Goal: Transaction & Acquisition: Purchase product/service

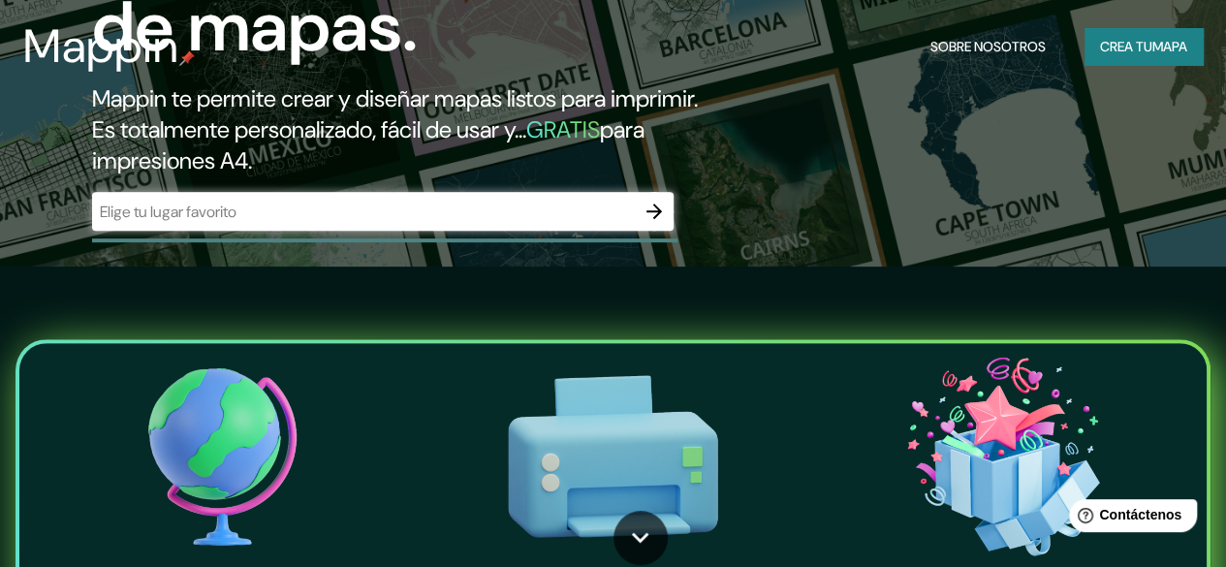
scroll to position [300, 0]
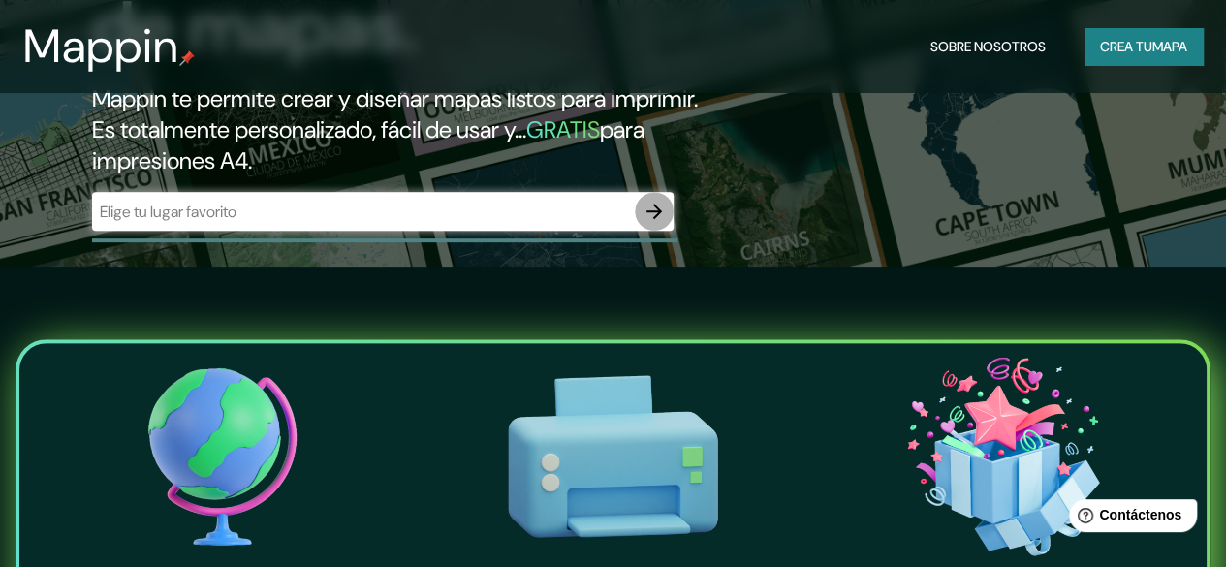
click at [661, 223] on icon "button" at bounding box center [653, 211] width 23 height 23
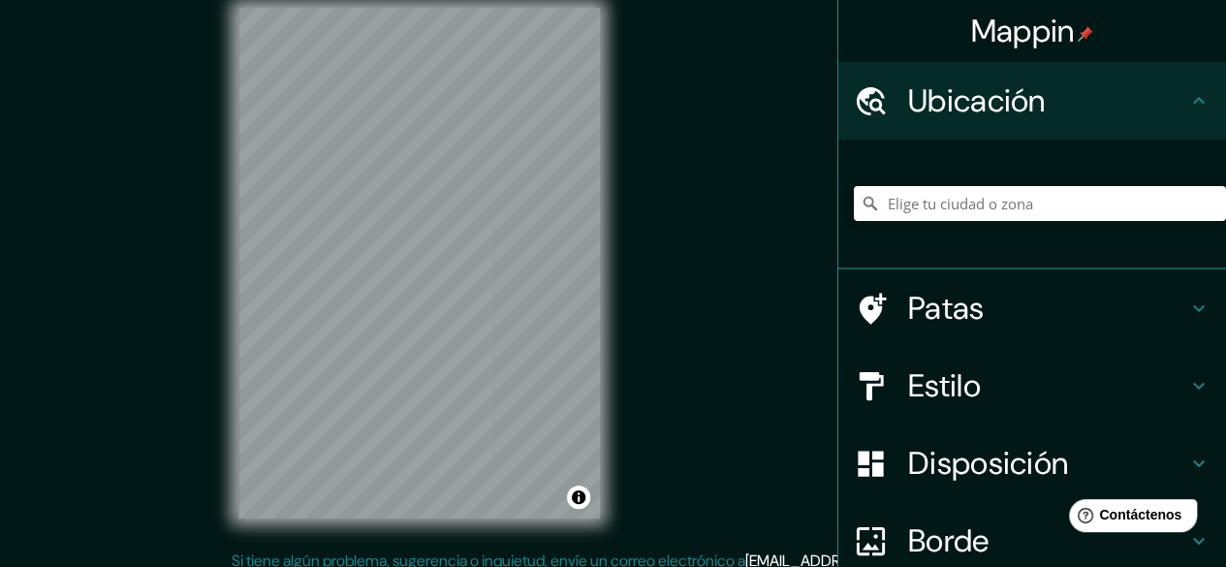
scroll to position [36, 0]
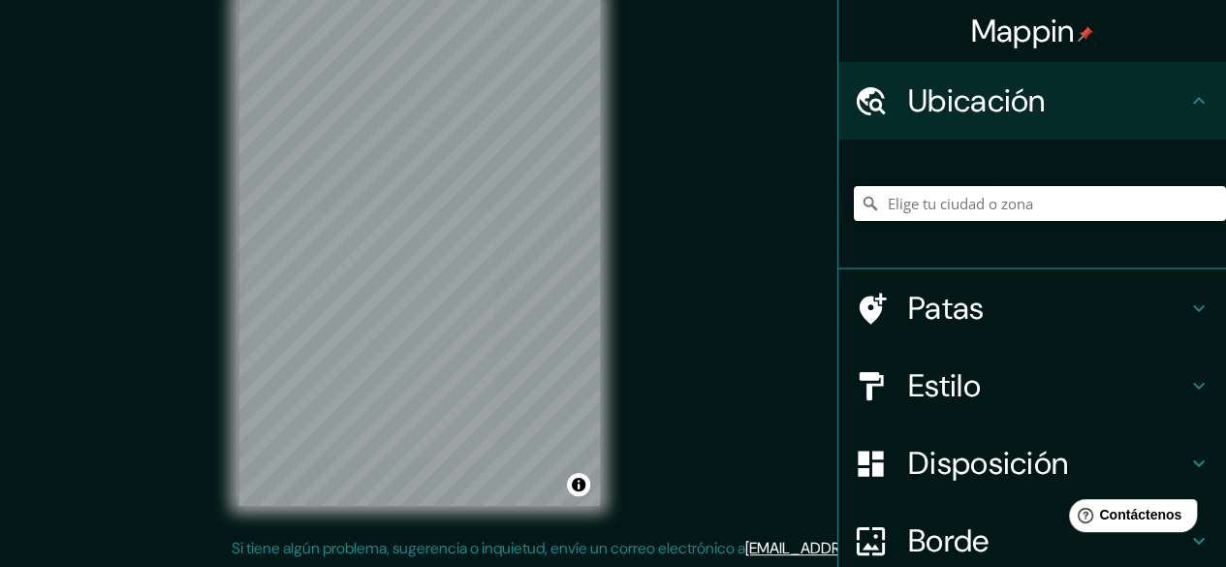
click at [920, 208] on input "Elige tu ciudad o zona" at bounding box center [1040, 203] width 372 height 35
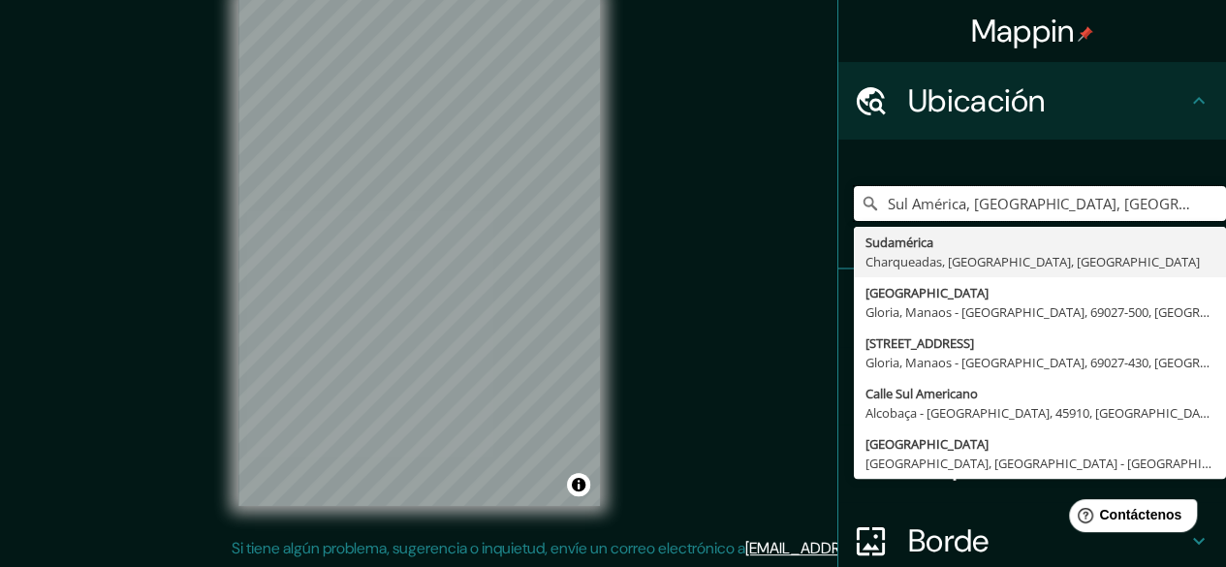
type input "Sul América, [GEOGRAPHIC_DATA], [GEOGRAPHIC_DATA], [GEOGRAPHIC_DATA]"
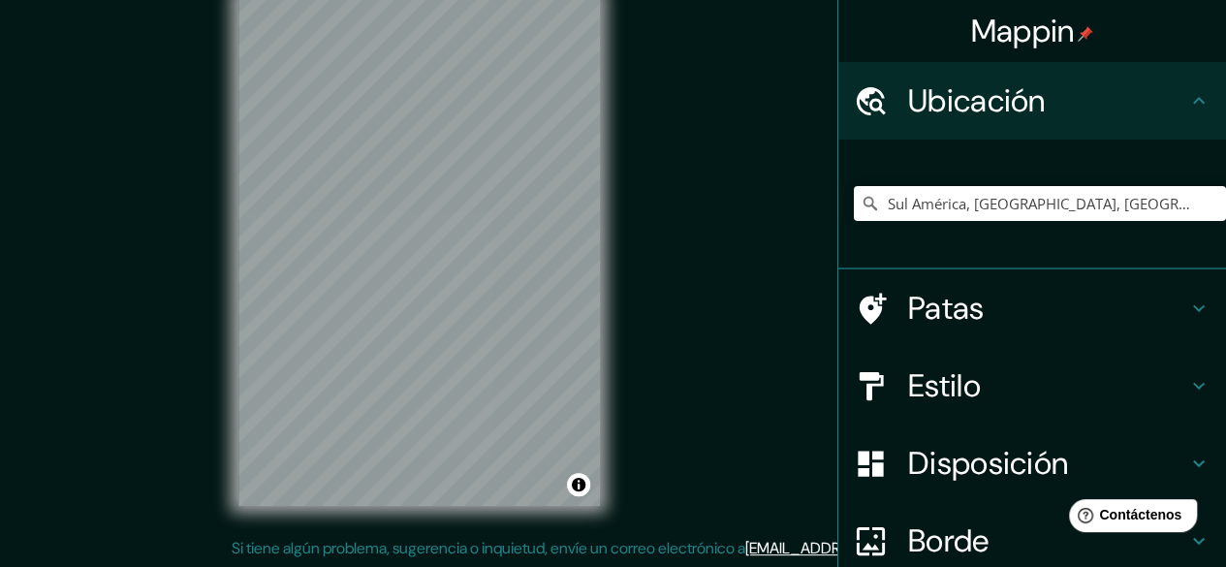
click at [1006, 398] on h4 "Estilo" at bounding box center [1047, 385] width 279 height 39
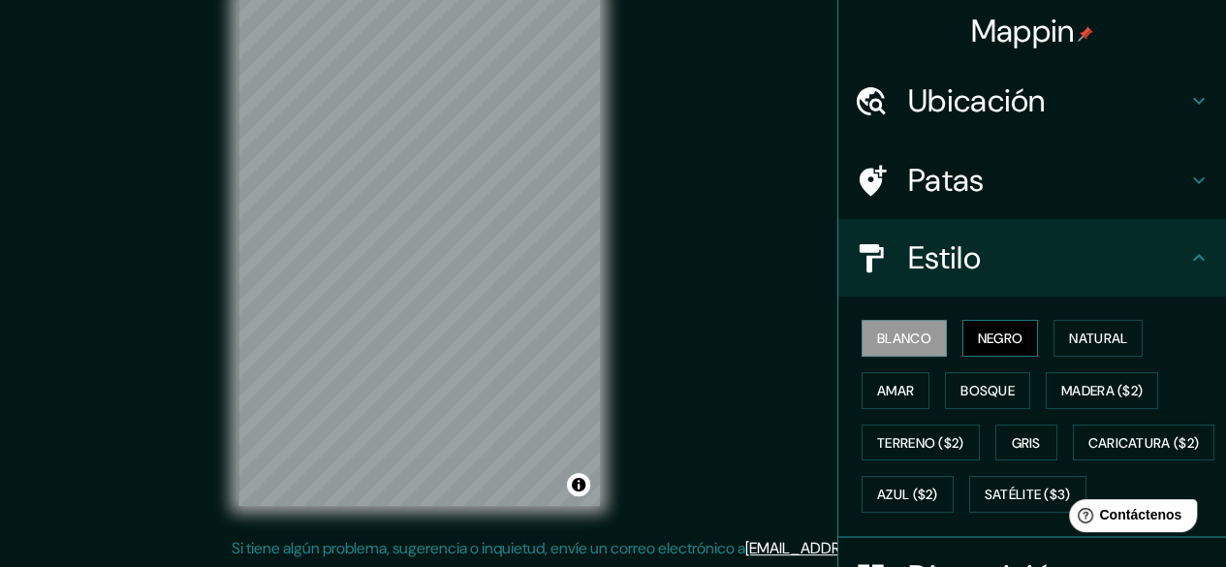
click at [987, 344] on font "Negro" at bounding box center [1001, 337] width 46 height 17
click at [1006, 383] on button "Bosque" at bounding box center [987, 390] width 85 height 37
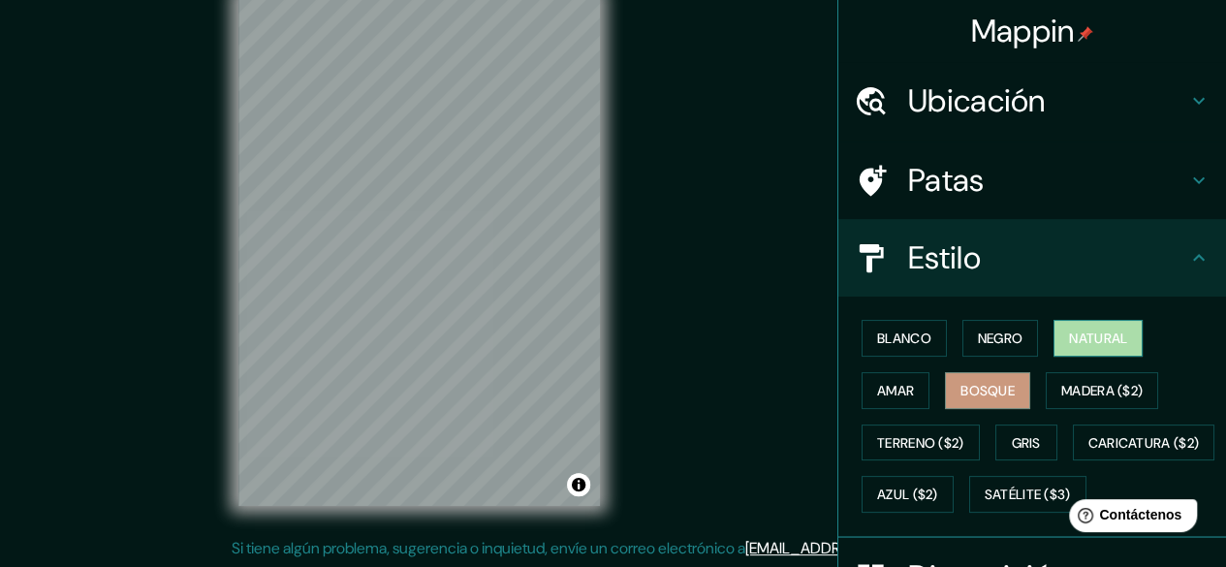
click at [1086, 338] on font "Natural" at bounding box center [1098, 337] width 58 height 17
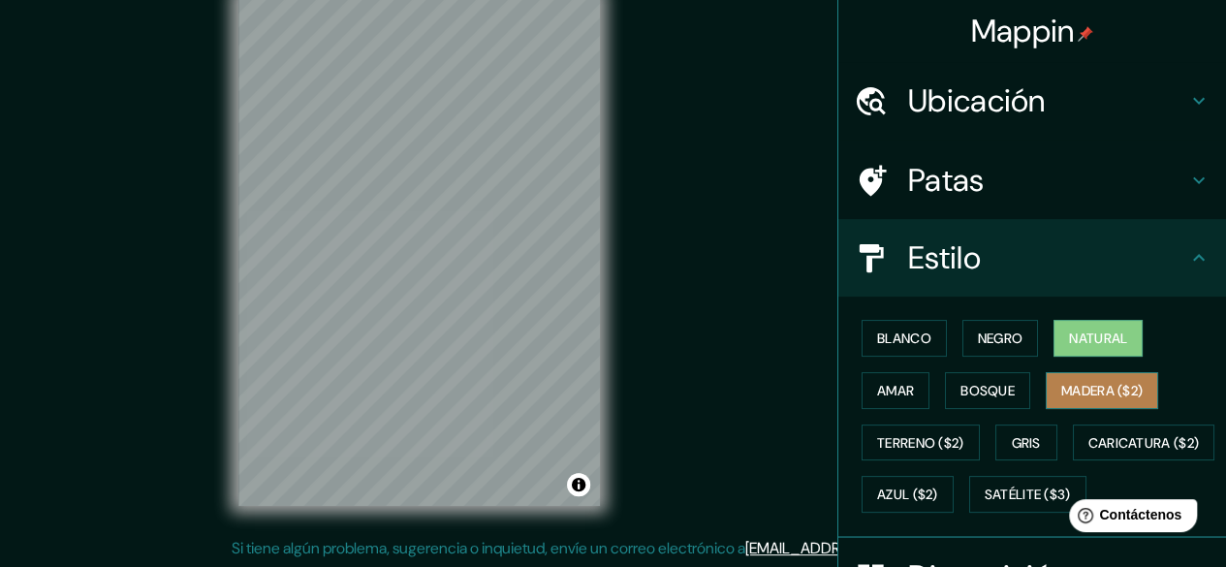
click at [1091, 400] on font "Madera ($2)" at bounding box center [1101, 390] width 81 height 25
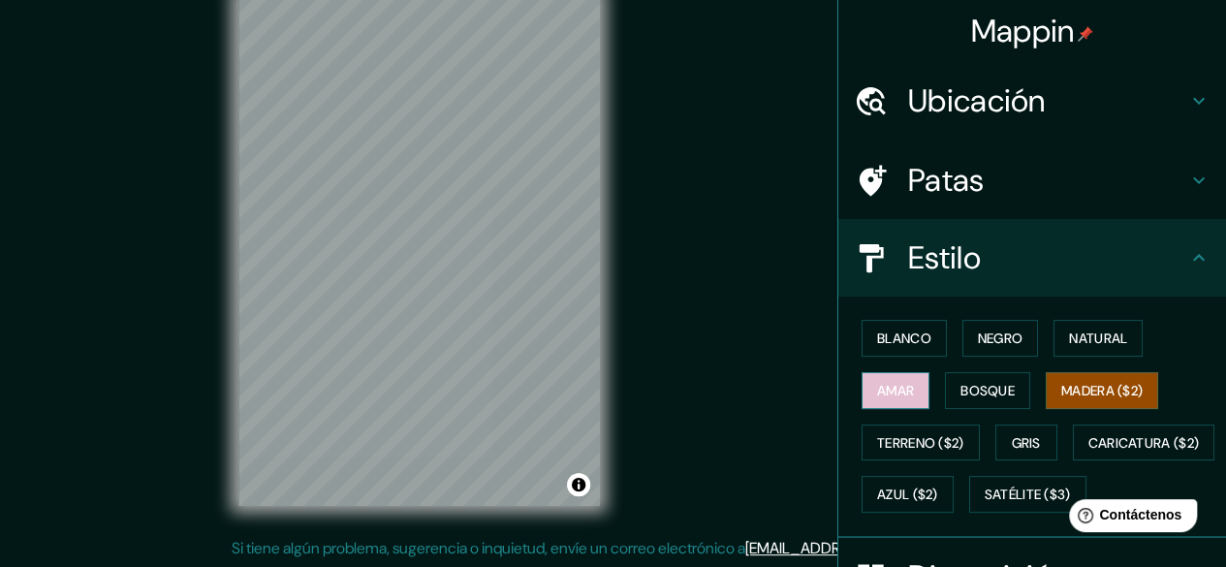
click at [879, 394] on font "Amar" at bounding box center [895, 390] width 37 height 17
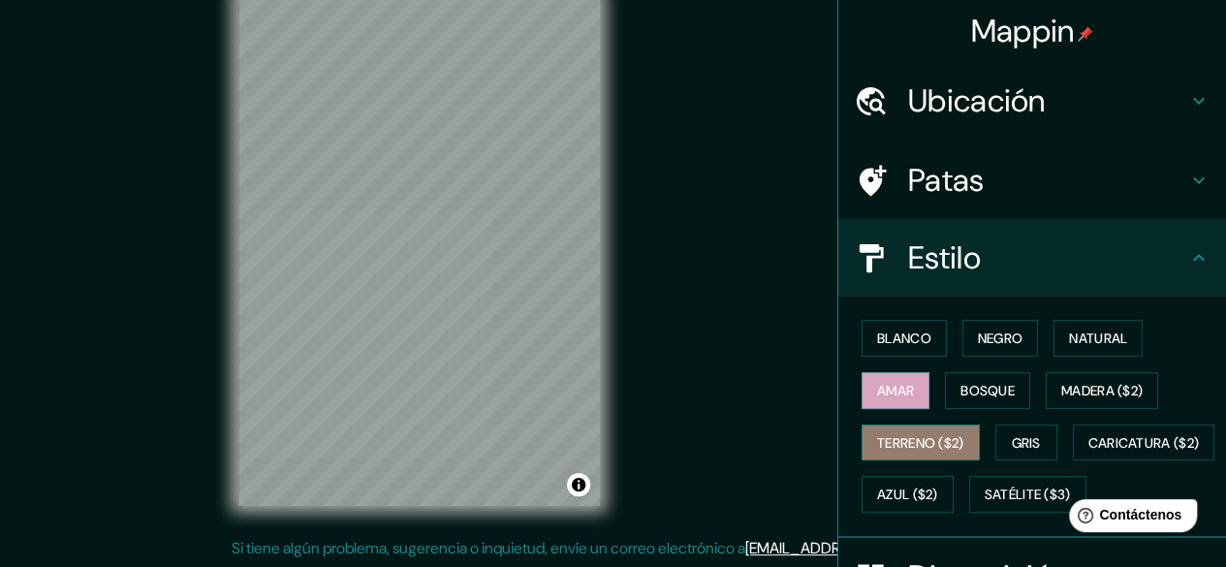
click at [918, 447] on font "Terreno ($2)" at bounding box center [920, 442] width 87 height 17
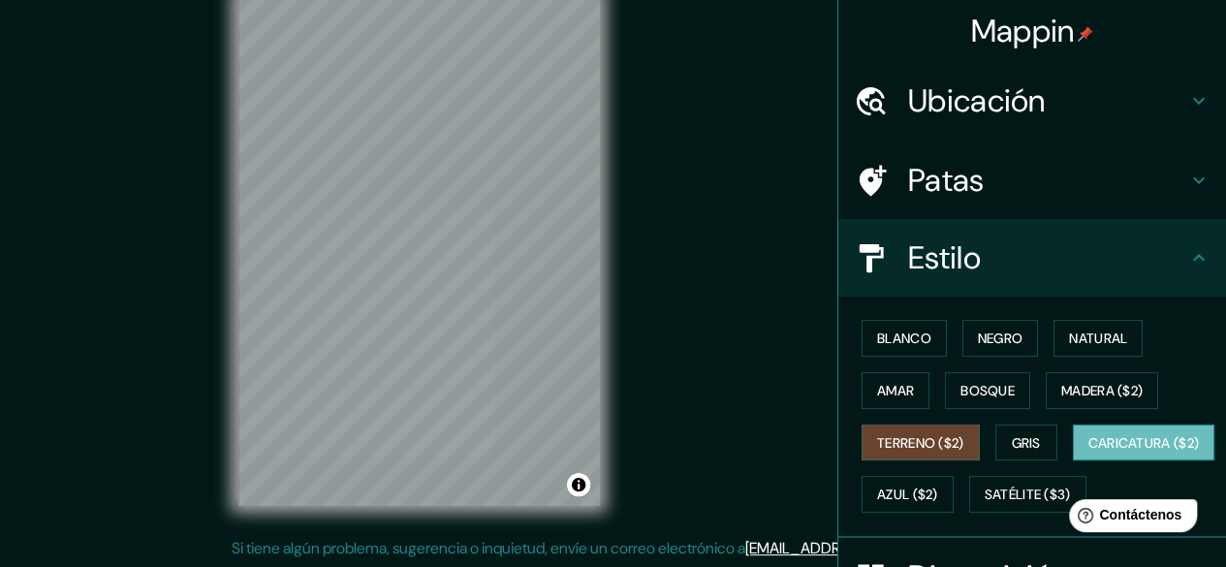
click at [1088, 451] on font "Caricatura ($2)" at bounding box center [1143, 442] width 111 height 17
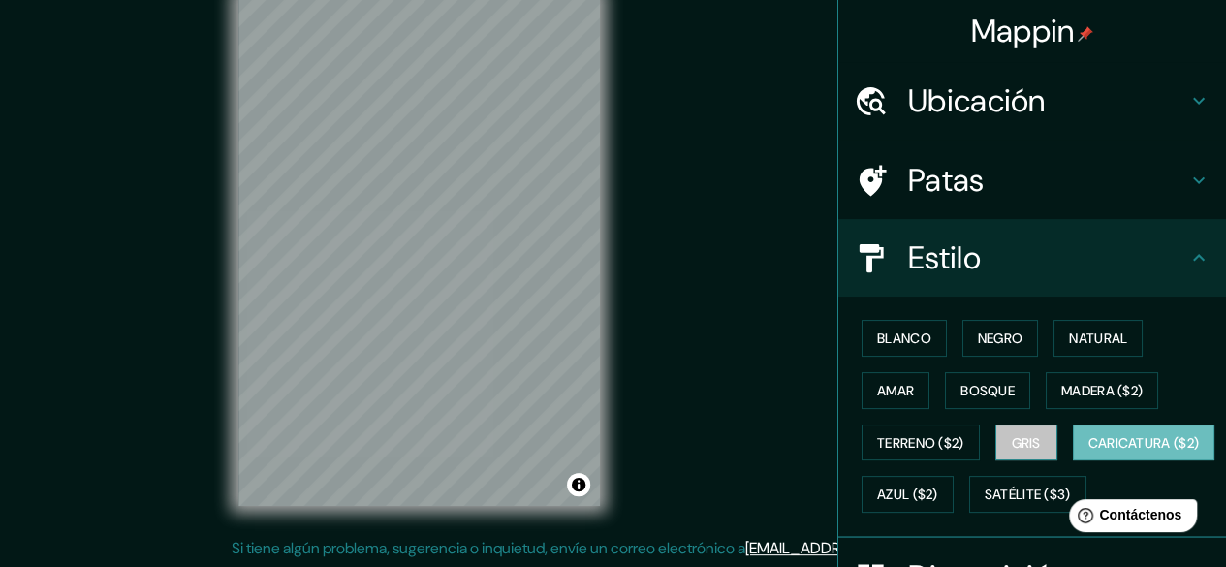
click at [1013, 443] on font "Gris" at bounding box center [1025, 442] width 29 height 17
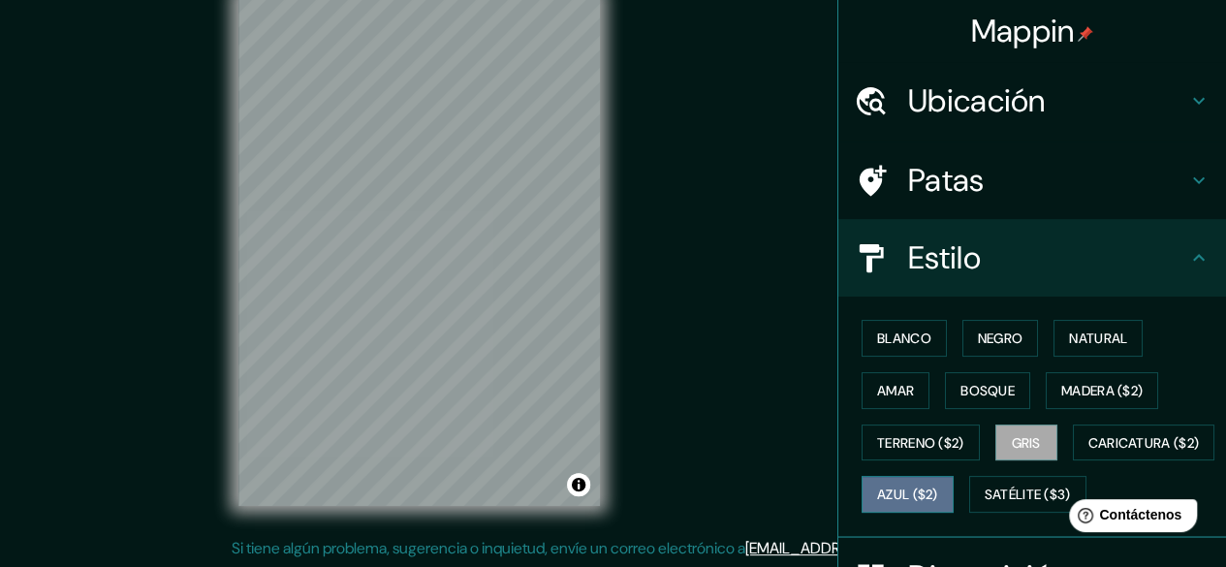
click at [953, 491] on button "Azul ($2)" at bounding box center [907, 494] width 92 height 37
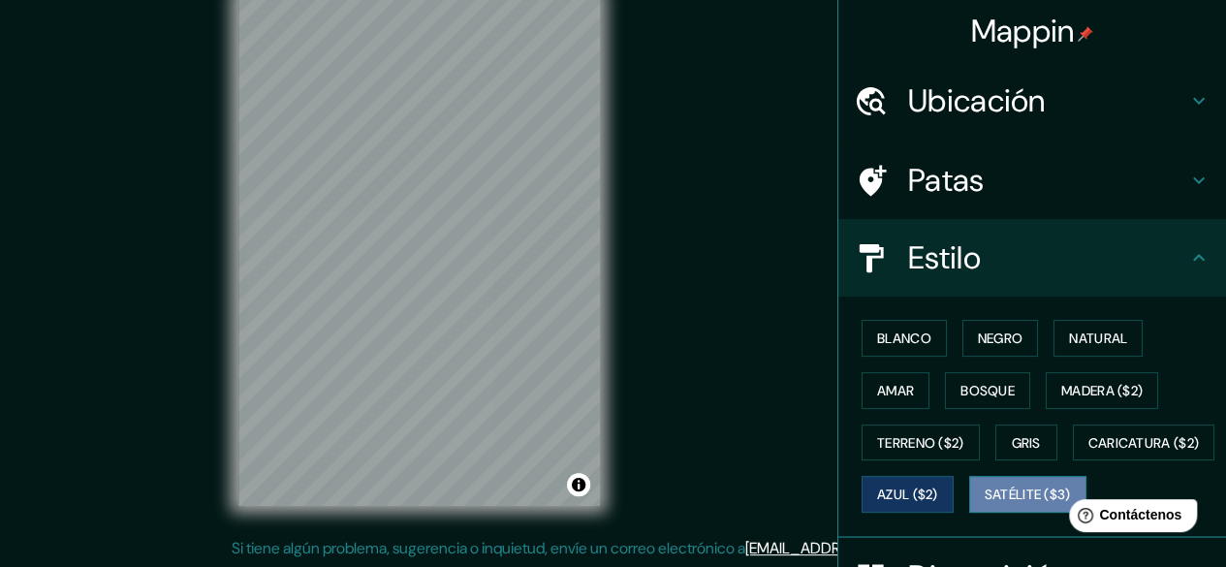
click at [984, 507] on font "Satélite ($3)" at bounding box center [1027, 494] width 86 height 25
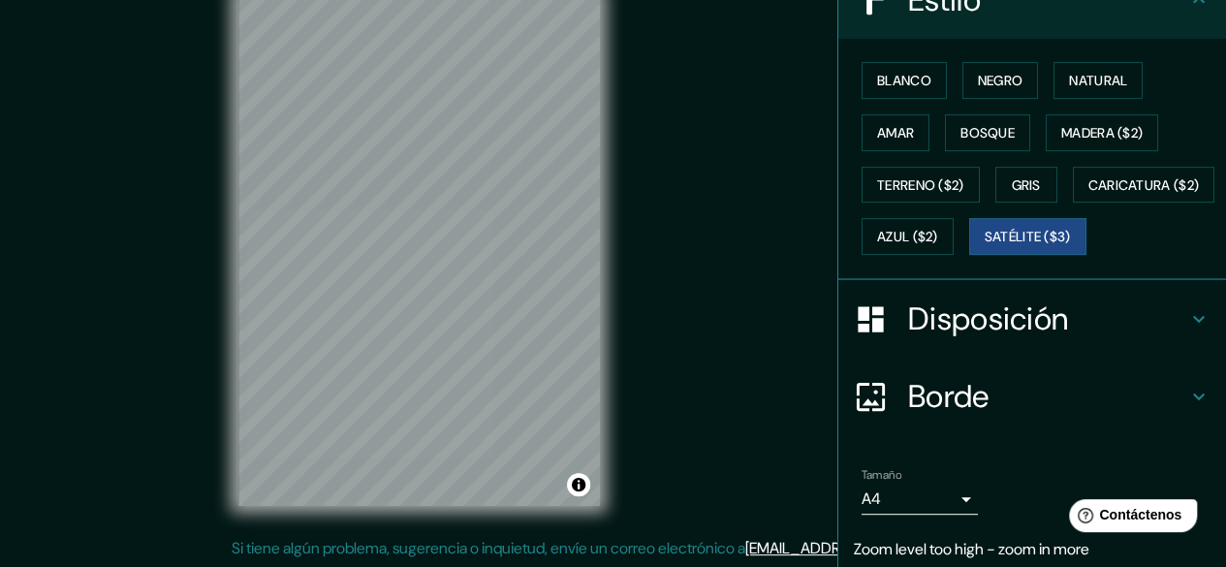
scroll to position [0, 0]
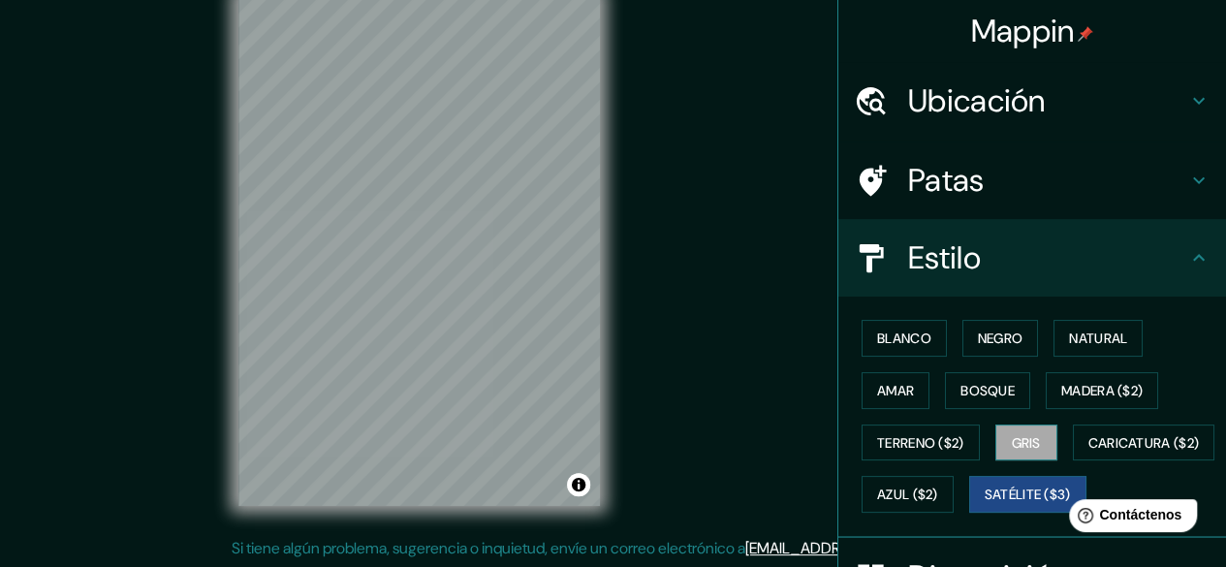
click at [1023, 449] on font "Gris" at bounding box center [1025, 442] width 29 height 25
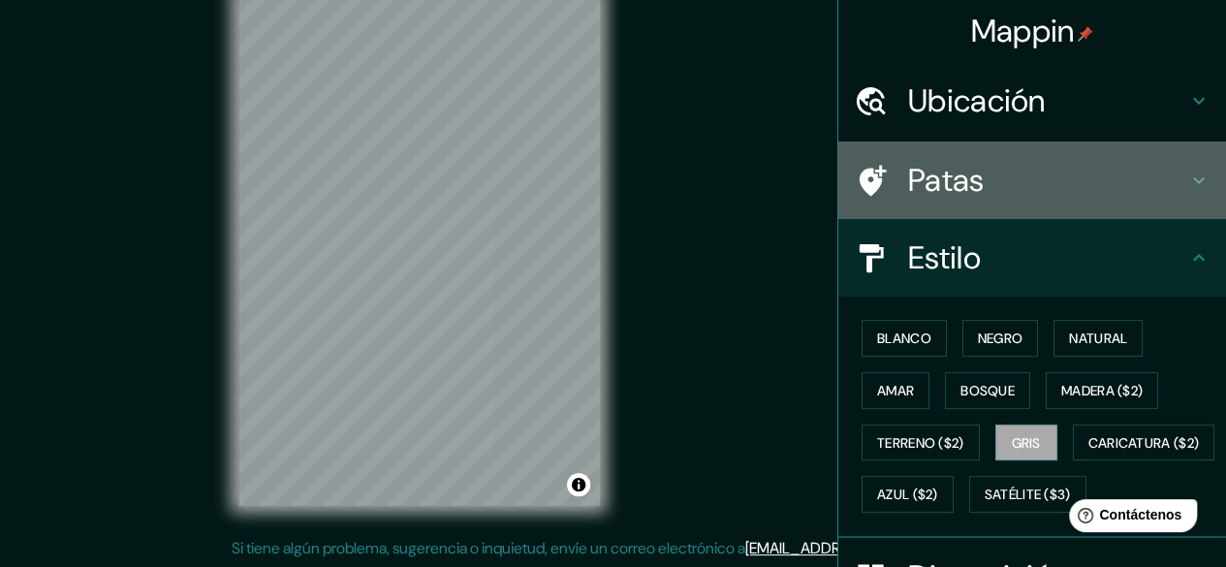
click at [1048, 173] on h4 "Patas" at bounding box center [1047, 180] width 279 height 39
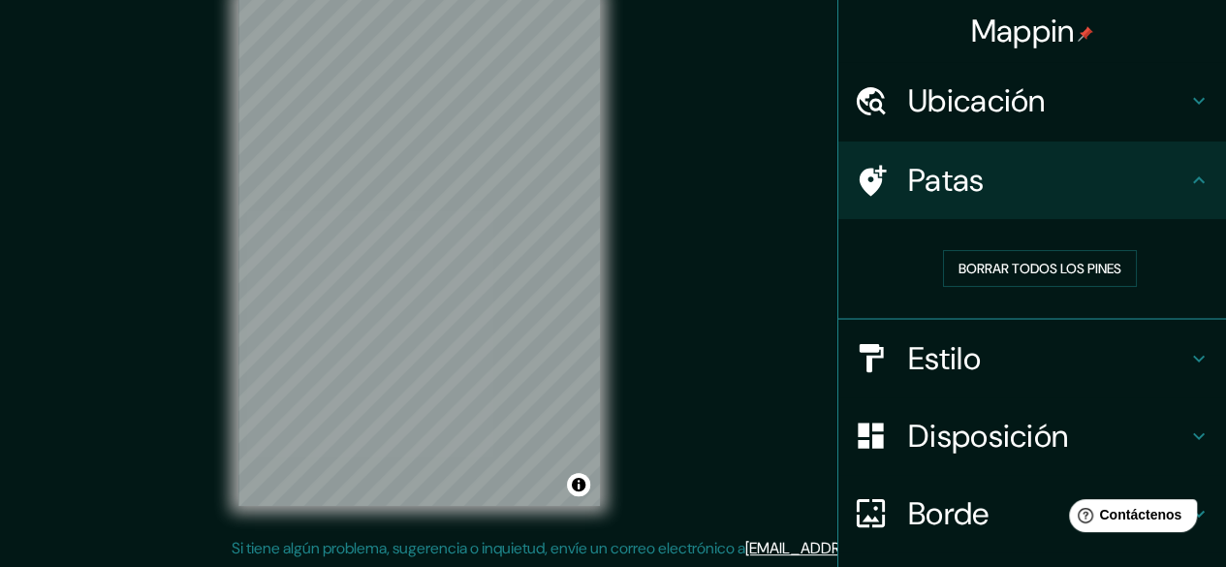
scroll to position [184, 0]
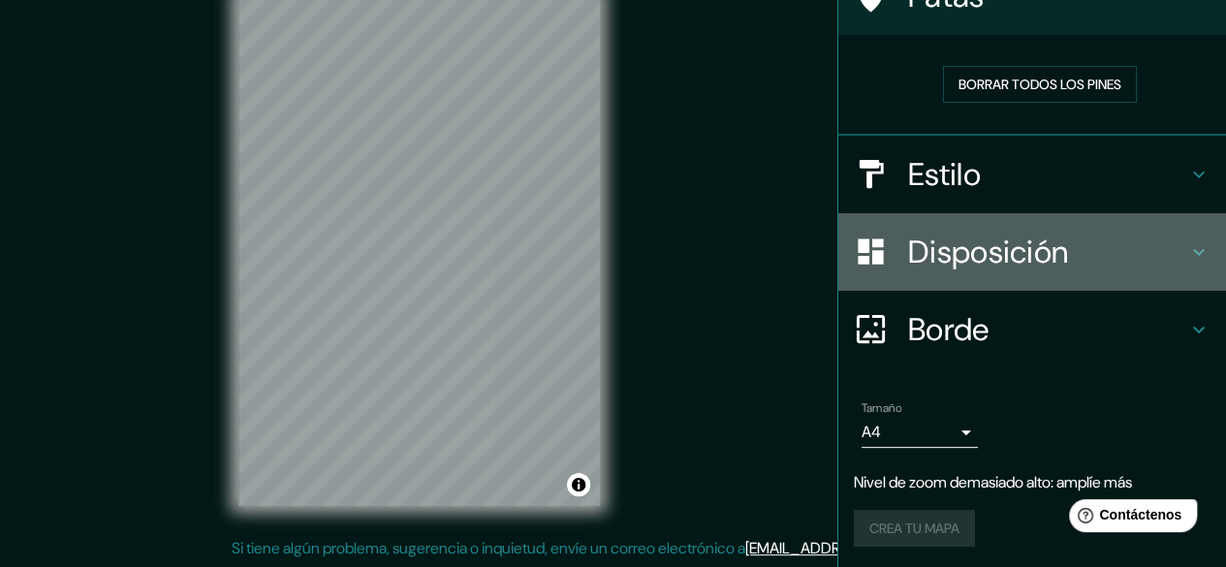
click at [1019, 251] on font "Disposición" at bounding box center [988, 252] width 160 height 41
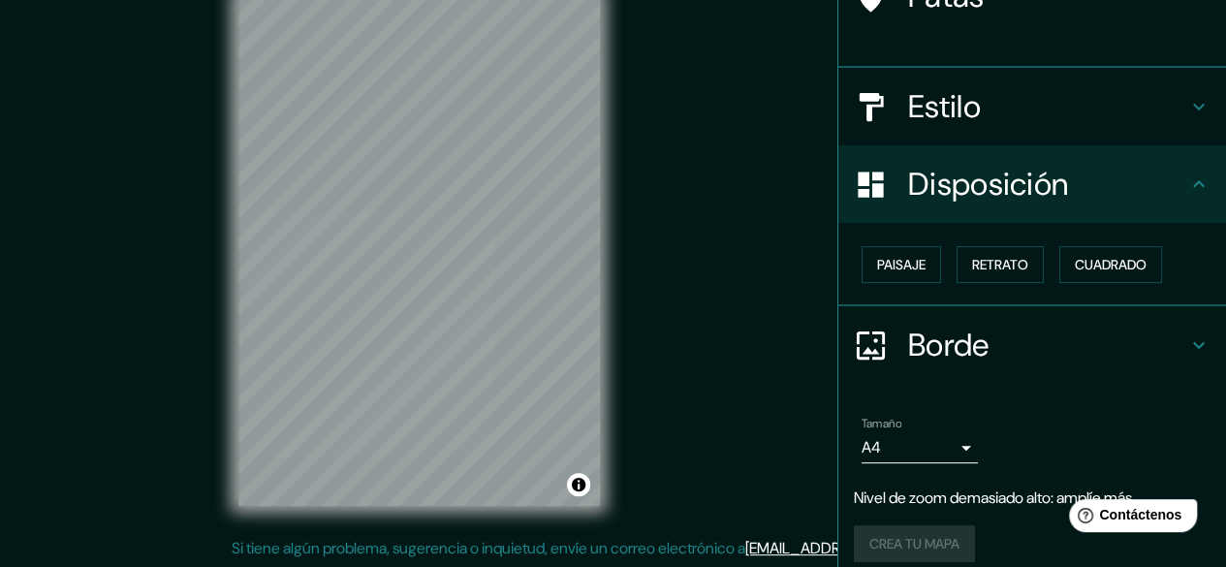
scroll to position [169, 0]
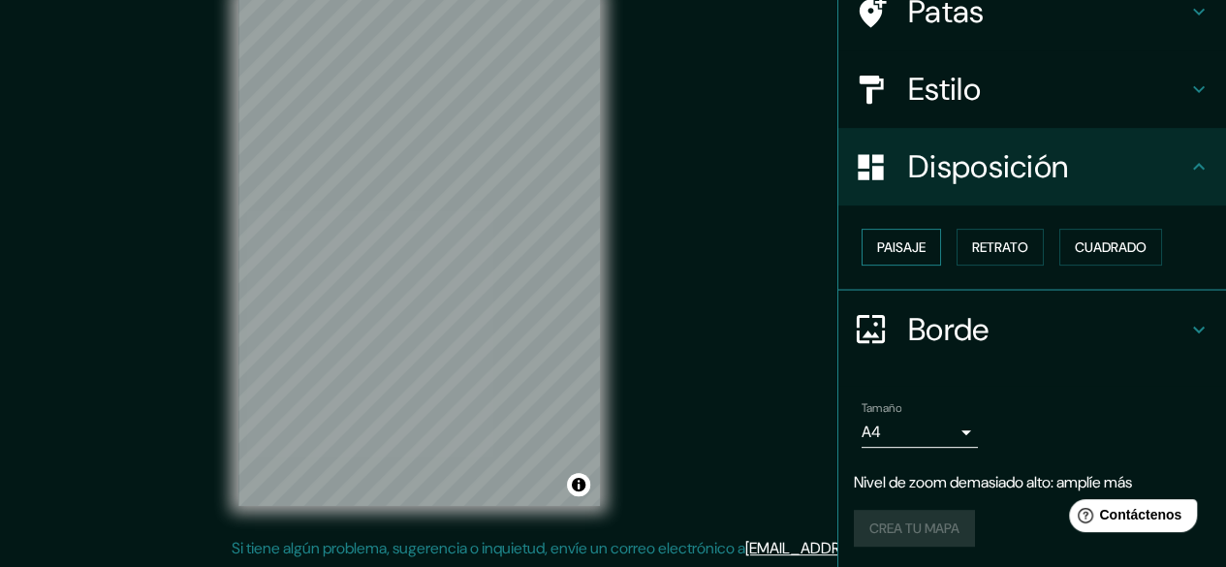
click at [889, 241] on font "Paisaje" at bounding box center [901, 246] width 48 height 17
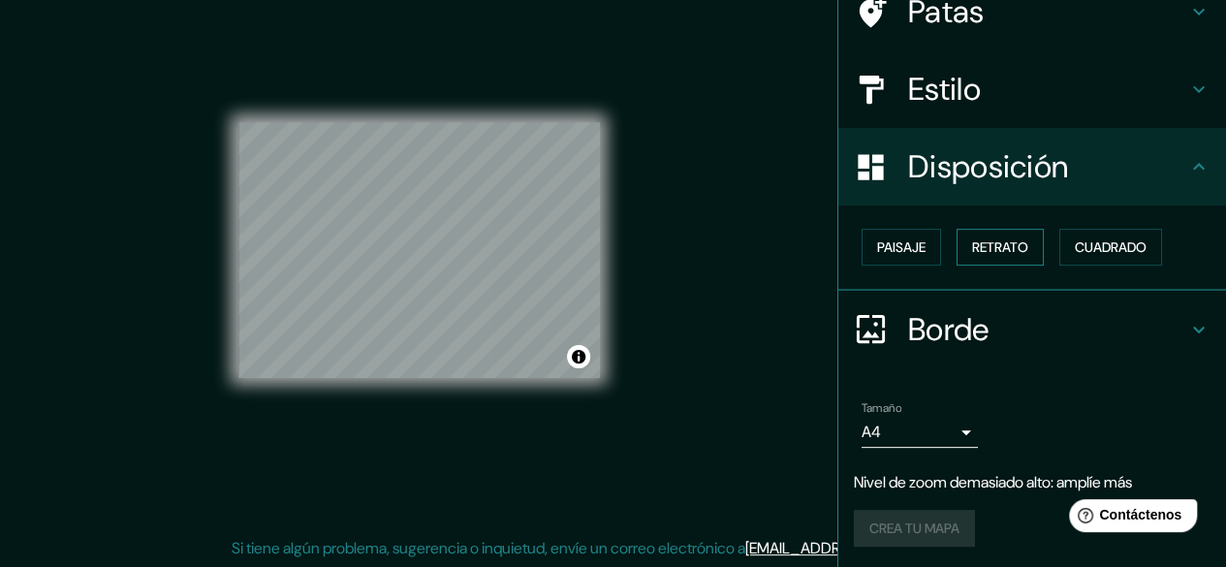
click at [979, 246] on font "Retrato" at bounding box center [1000, 246] width 56 height 17
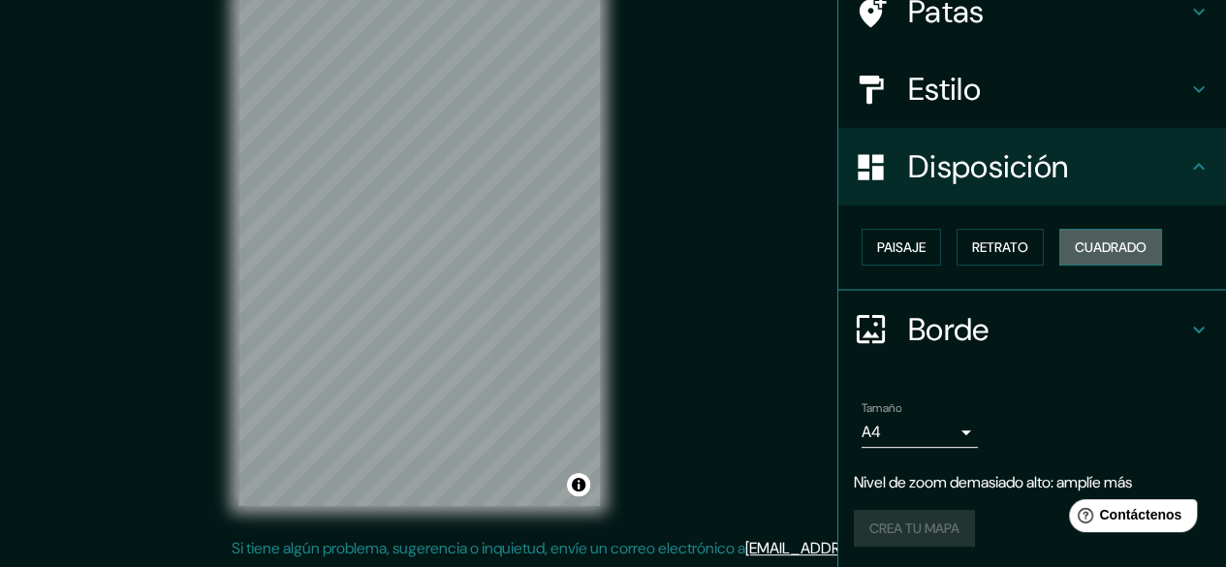
click at [1077, 249] on font "Cuadrado" at bounding box center [1110, 246] width 72 height 17
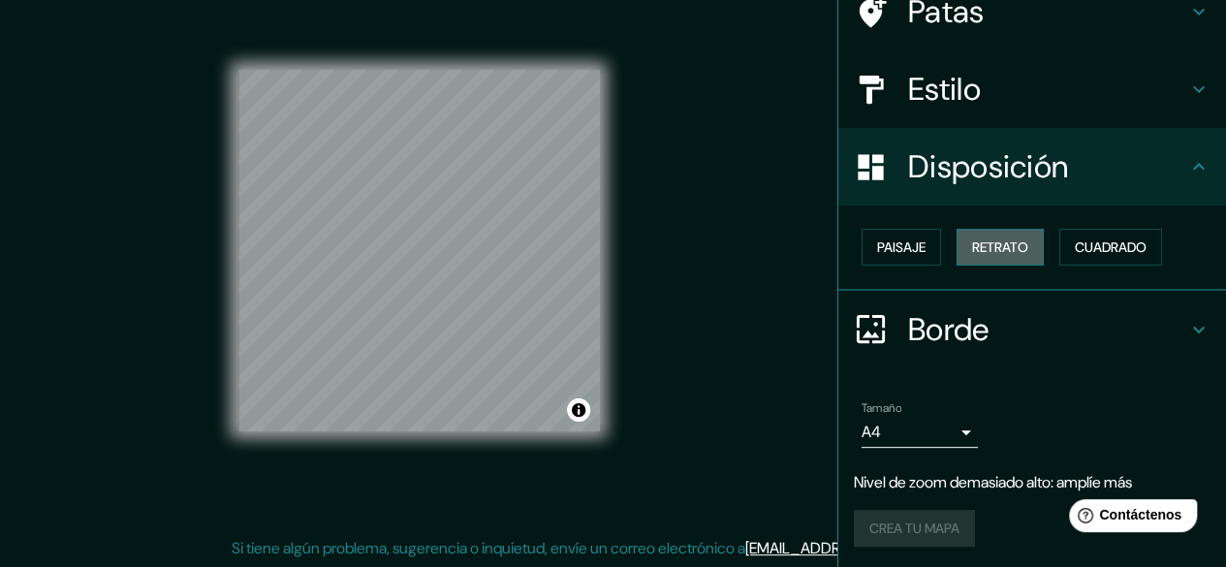
click at [996, 243] on font "Retrato" at bounding box center [1000, 246] width 56 height 17
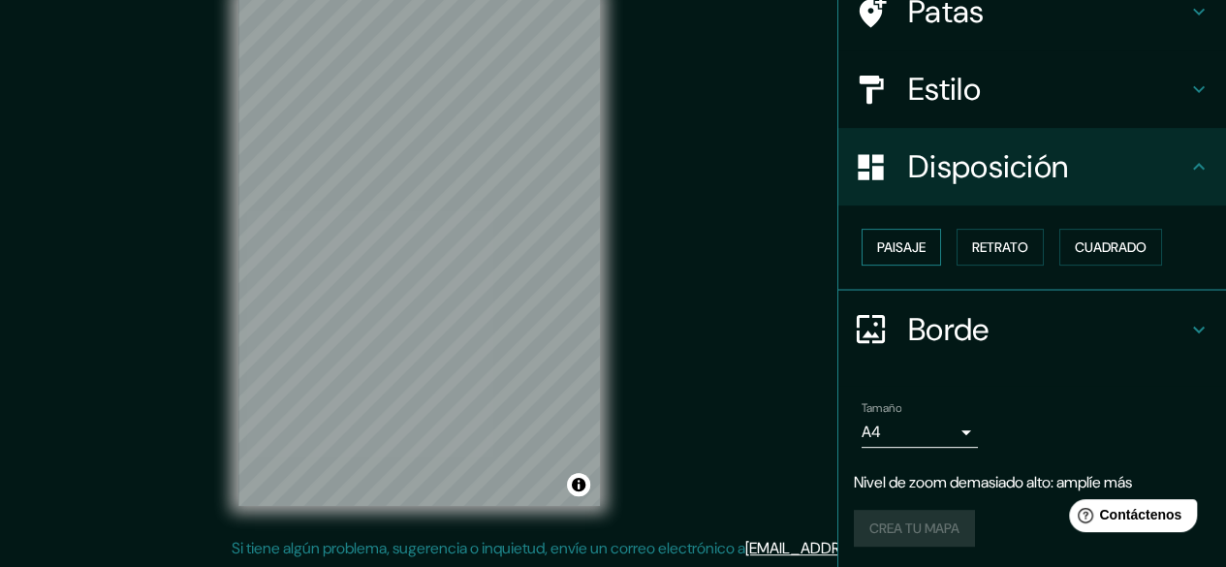
click at [912, 257] on font "Paisaje" at bounding box center [901, 246] width 48 height 25
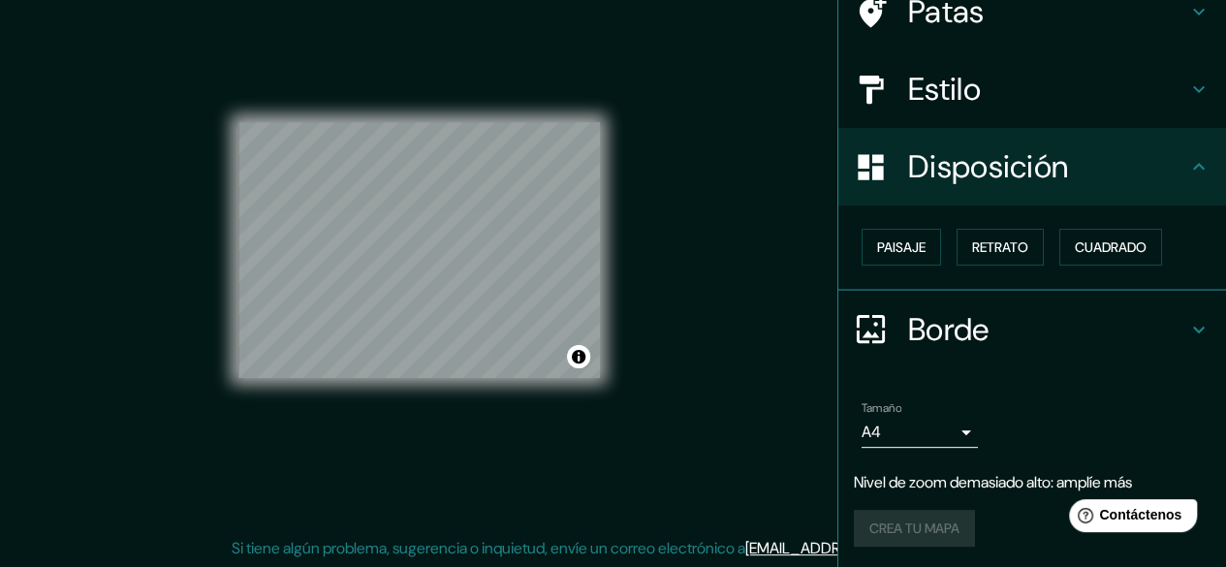
scroll to position [33, 0]
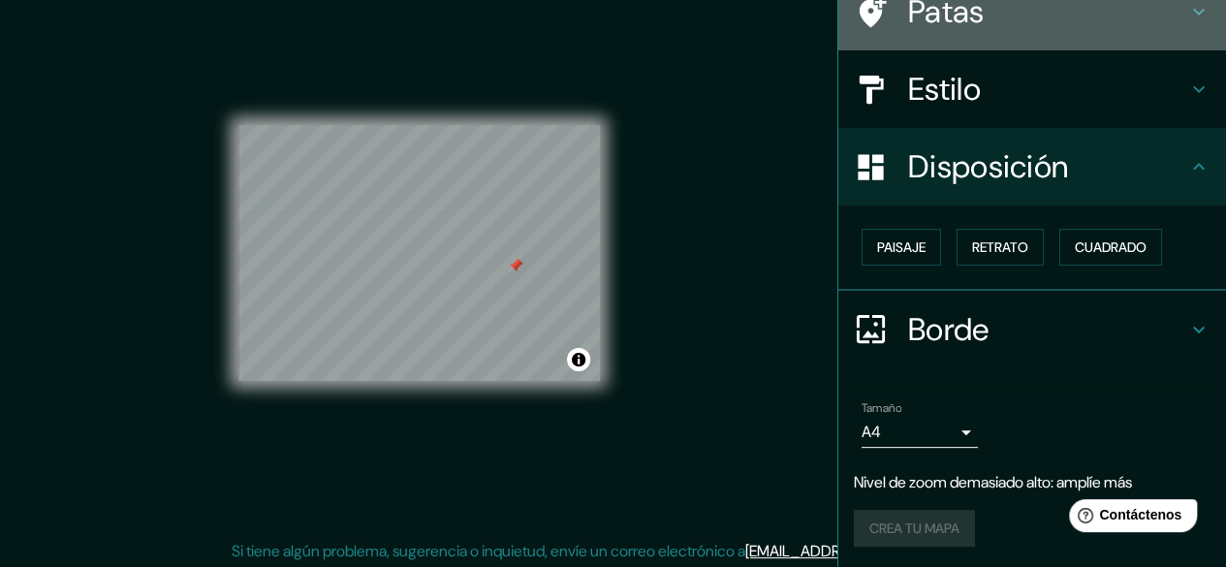
click at [982, 28] on h4 "Patas" at bounding box center [1047, 11] width 279 height 39
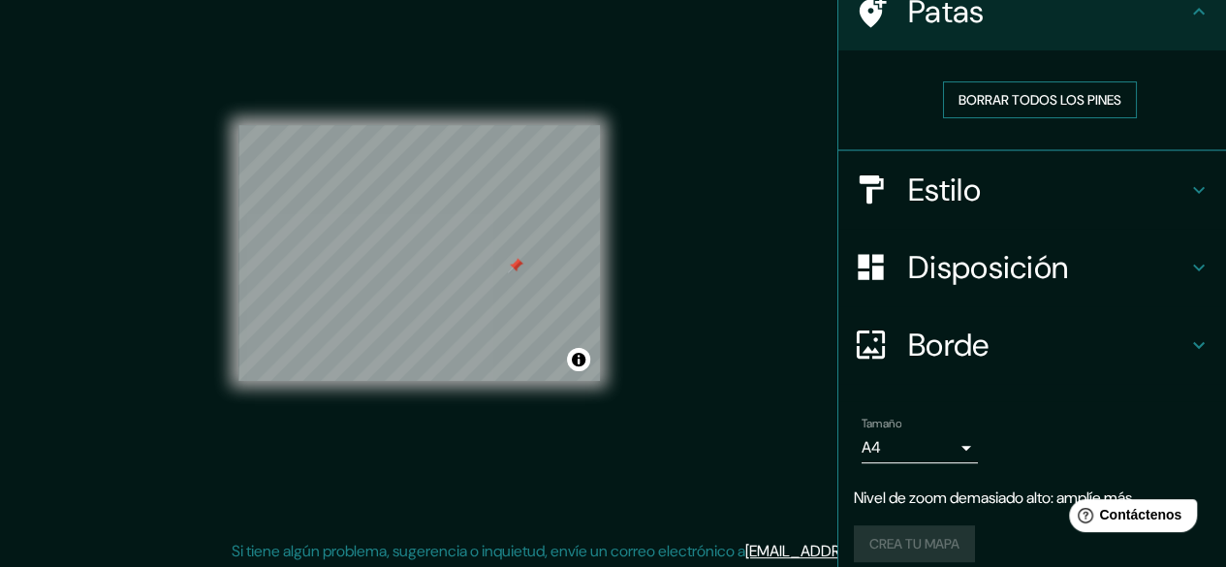
click at [1000, 108] on font "Borrar todos los pines" at bounding box center [1039, 99] width 163 height 25
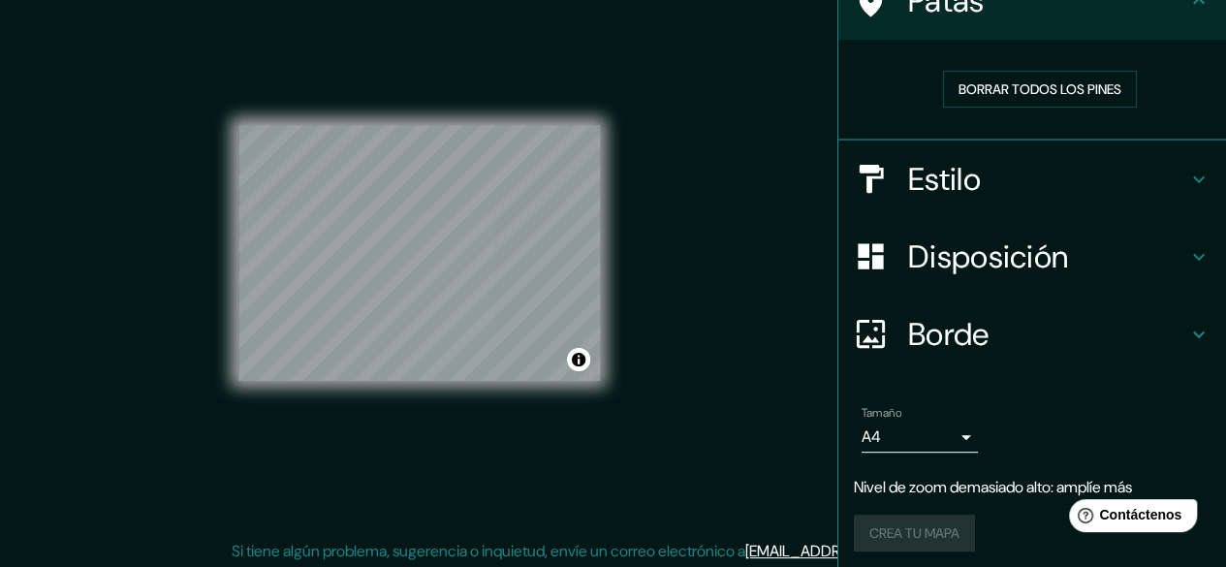
scroll to position [184, 0]
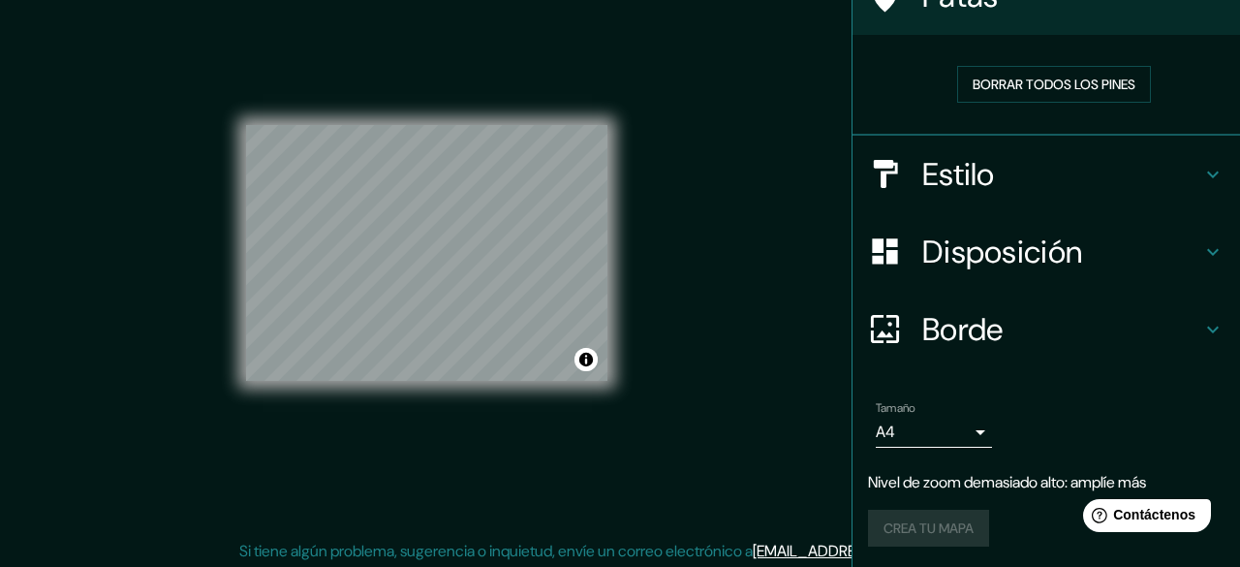
click at [949, 420] on body "Mappin [GEOGRAPHIC_DATA], [GEOGRAPHIC_DATA], [GEOGRAPHIC_DATA], [GEOGRAPHIC_DAT…" at bounding box center [620, 250] width 1240 height 567
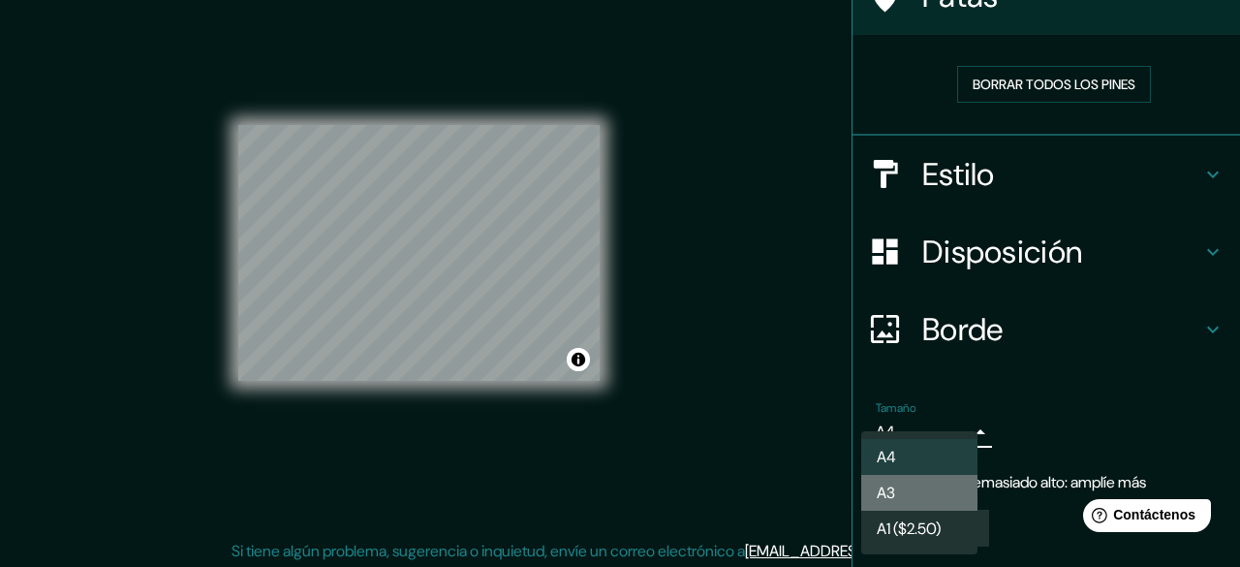
click at [916, 496] on li "A3" at bounding box center [919, 493] width 116 height 36
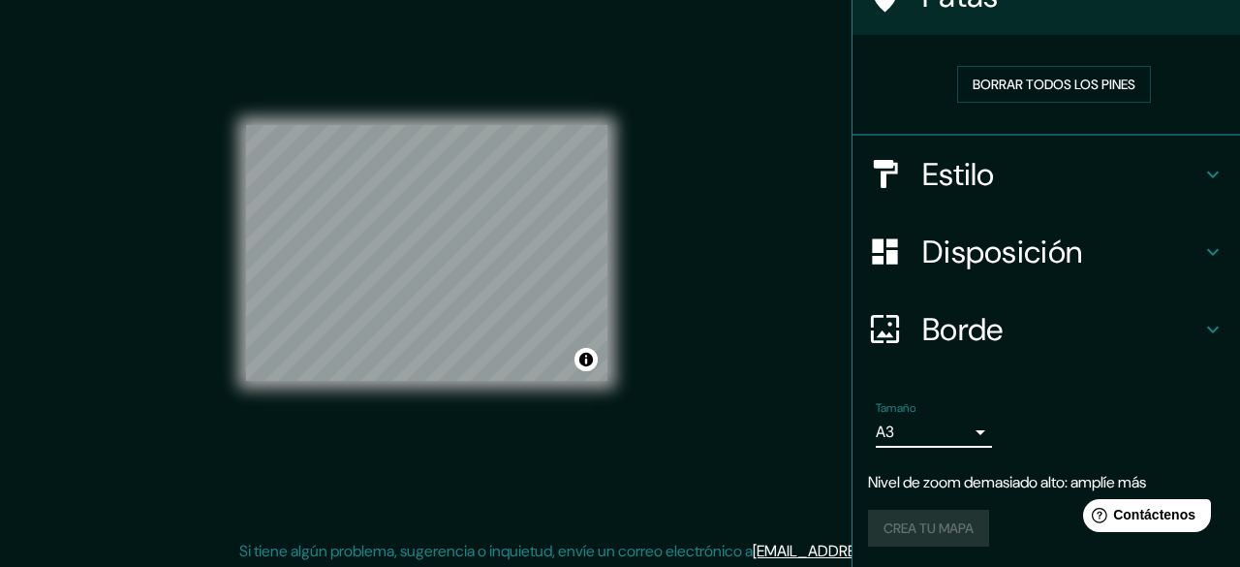
click at [946, 423] on body "Mappin [GEOGRAPHIC_DATA], [GEOGRAPHIC_DATA], [GEOGRAPHIC_DATA], [GEOGRAPHIC_DAT…" at bounding box center [620, 250] width 1240 height 567
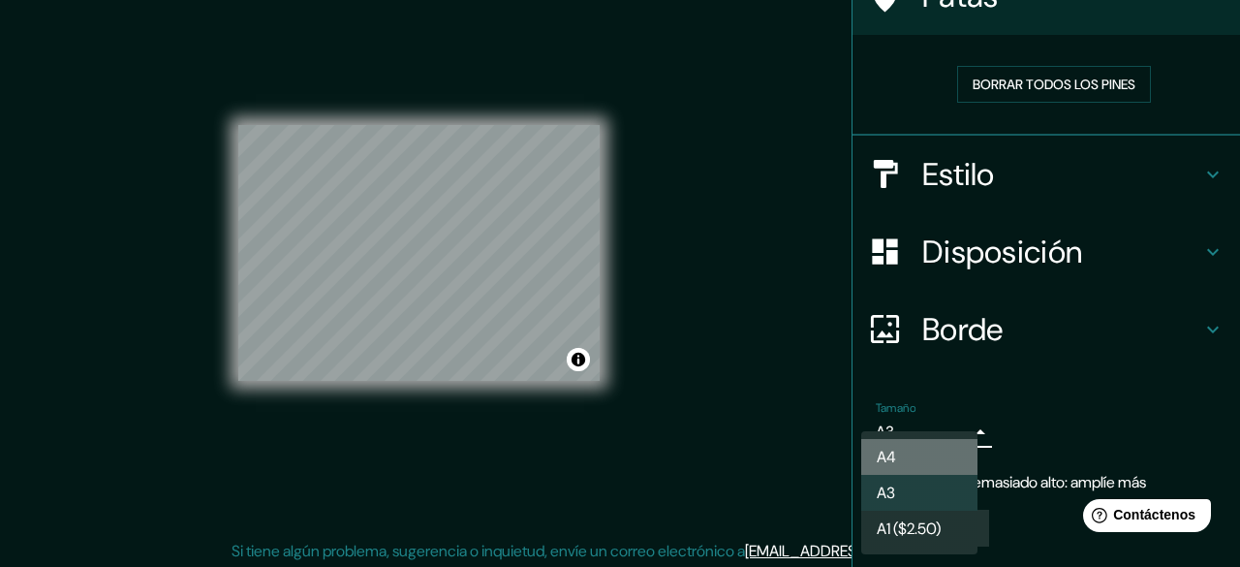
click at [934, 452] on li "A4" at bounding box center [919, 457] width 116 height 36
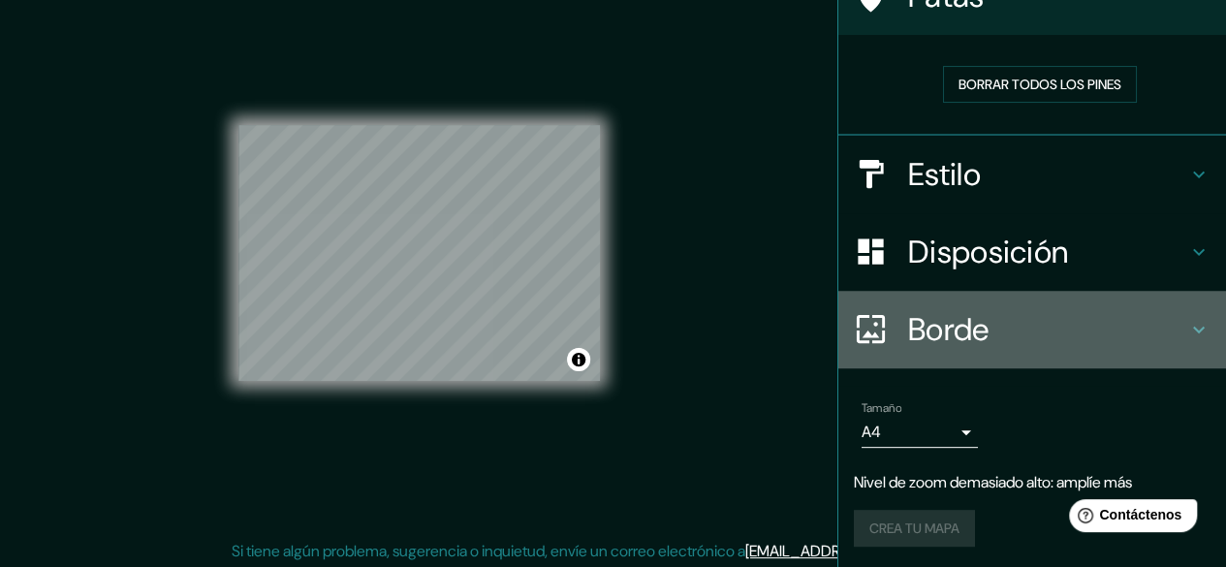
click at [1055, 321] on h4 "Borde" at bounding box center [1047, 329] width 279 height 39
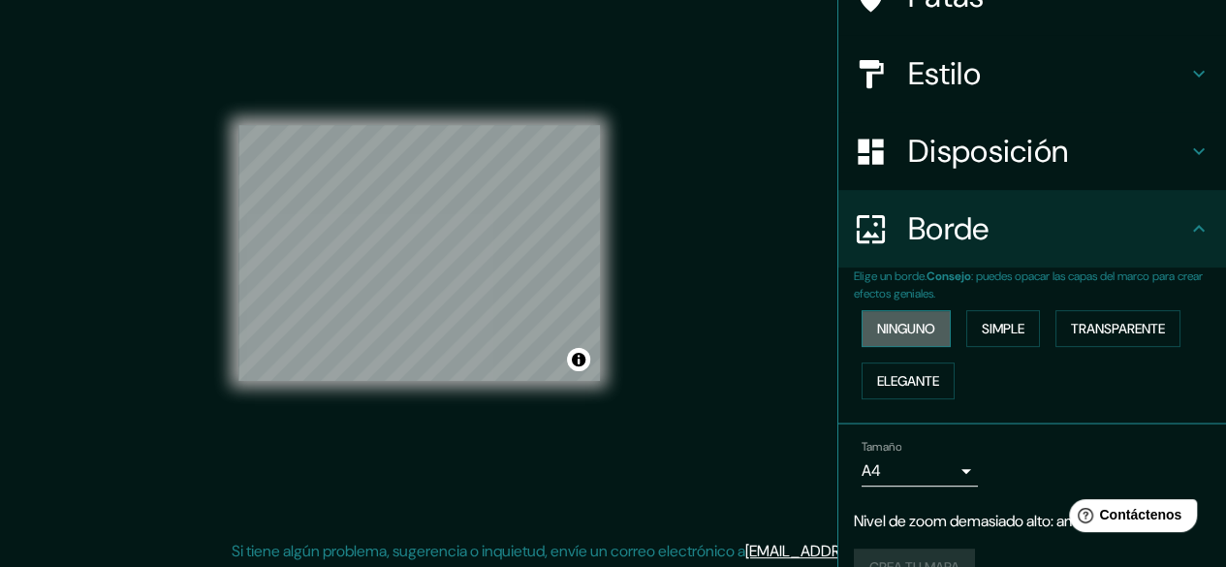
click at [903, 325] on font "Ninguno" at bounding box center [906, 328] width 58 height 17
click at [922, 373] on font "Elegante" at bounding box center [908, 380] width 62 height 17
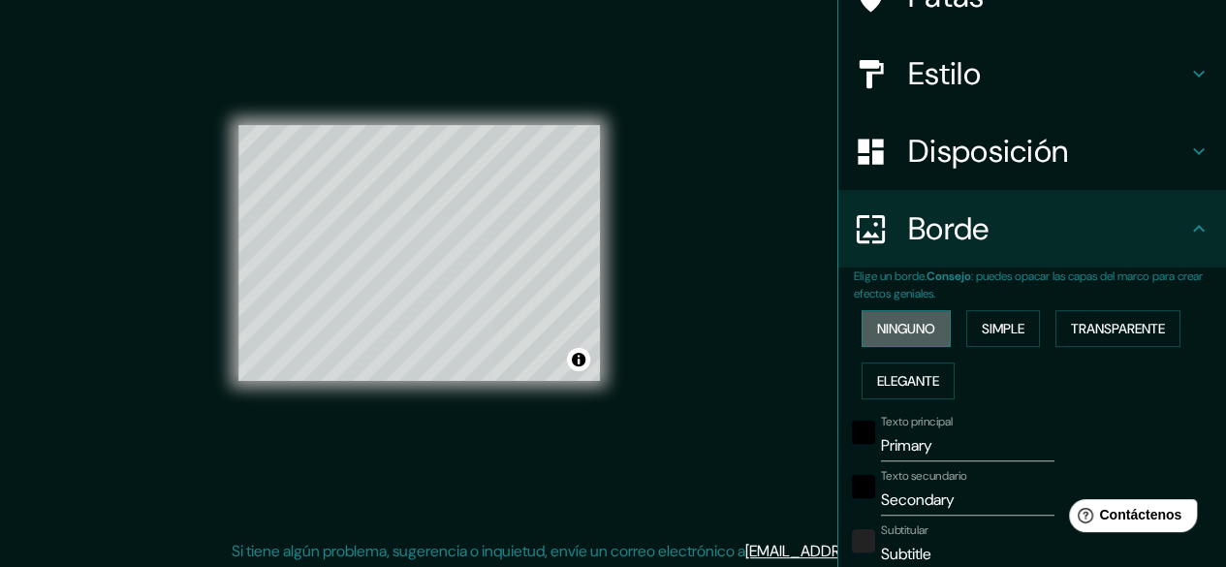
click at [917, 325] on font "Ninguno" at bounding box center [906, 328] width 58 height 17
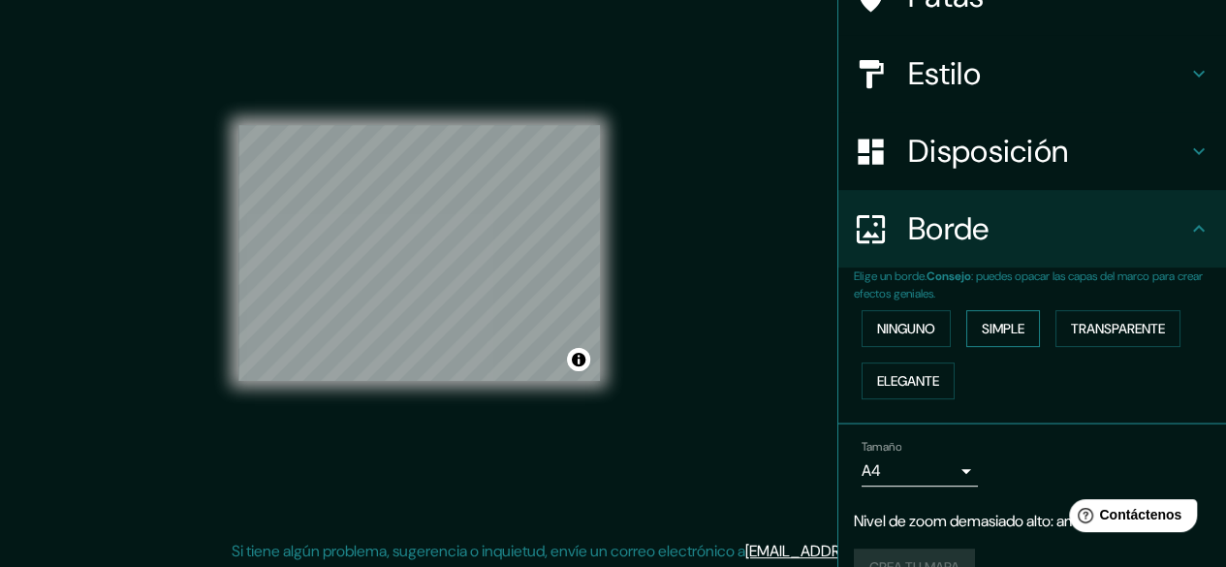
click at [988, 318] on font "Simple" at bounding box center [1002, 328] width 43 height 25
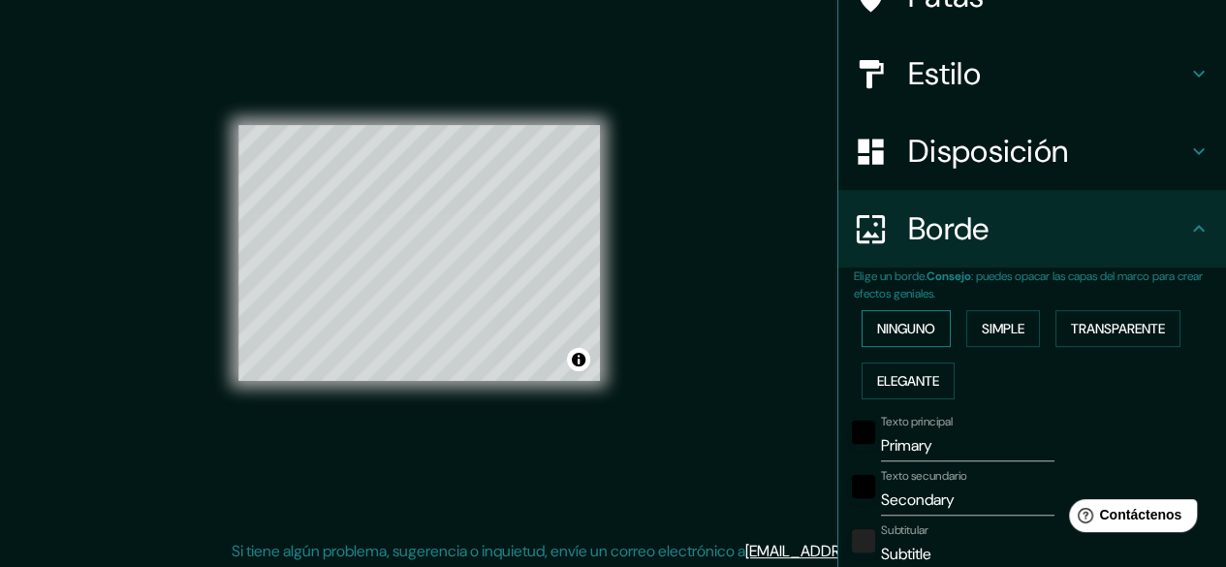
click at [912, 324] on font "Ninguno" at bounding box center [906, 328] width 58 height 17
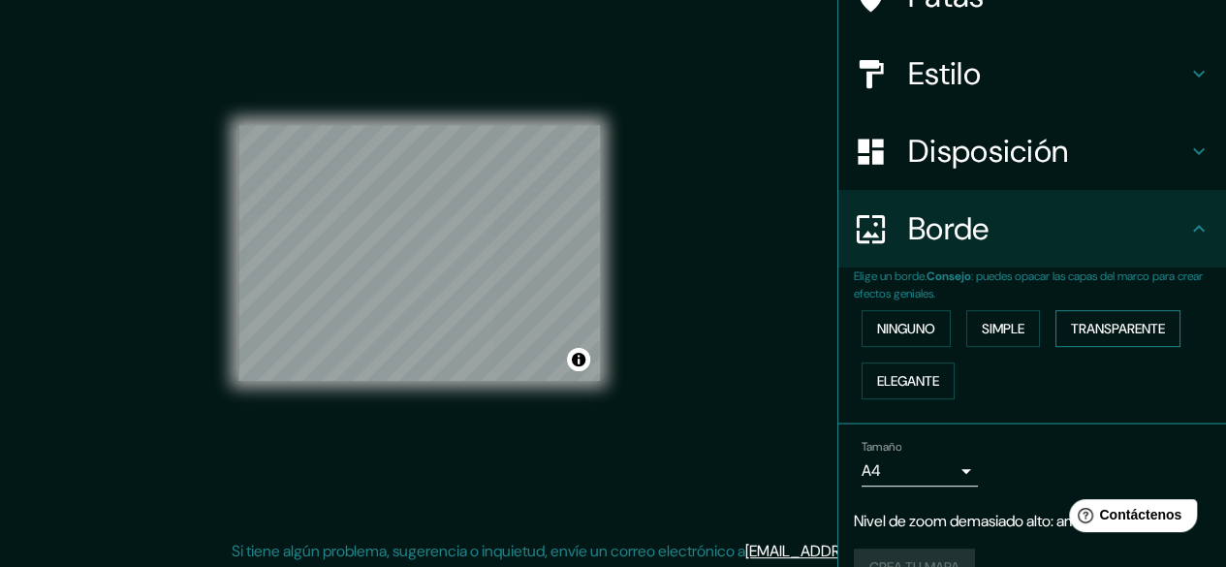
click at [1136, 329] on font "Transparente" at bounding box center [1118, 328] width 94 height 17
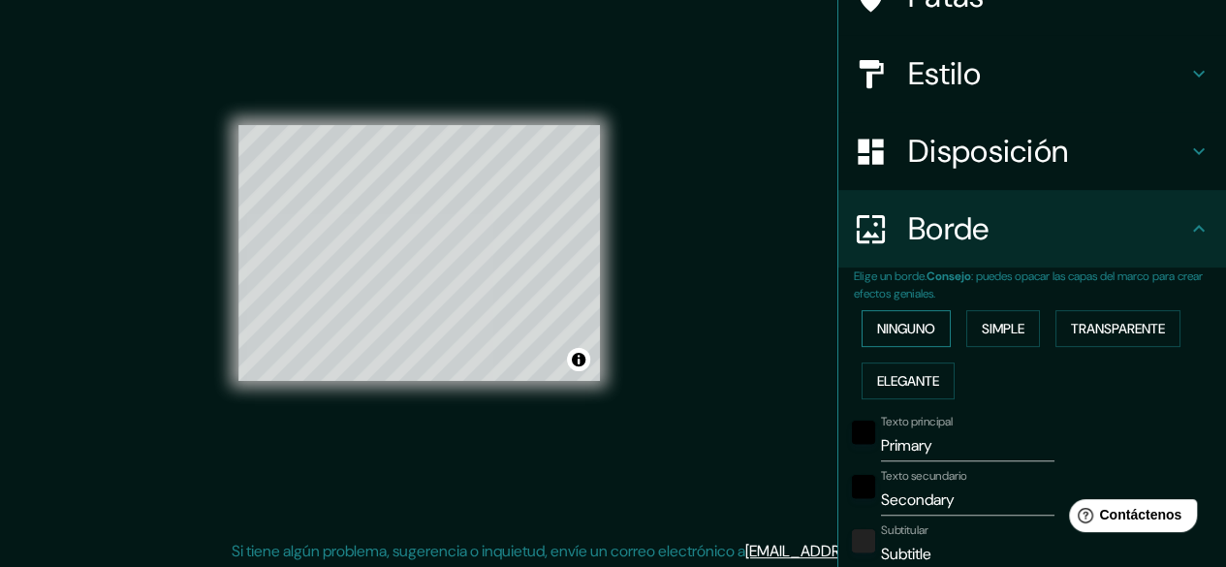
click at [917, 328] on font "Ninguno" at bounding box center [906, 328] width 58 height 17
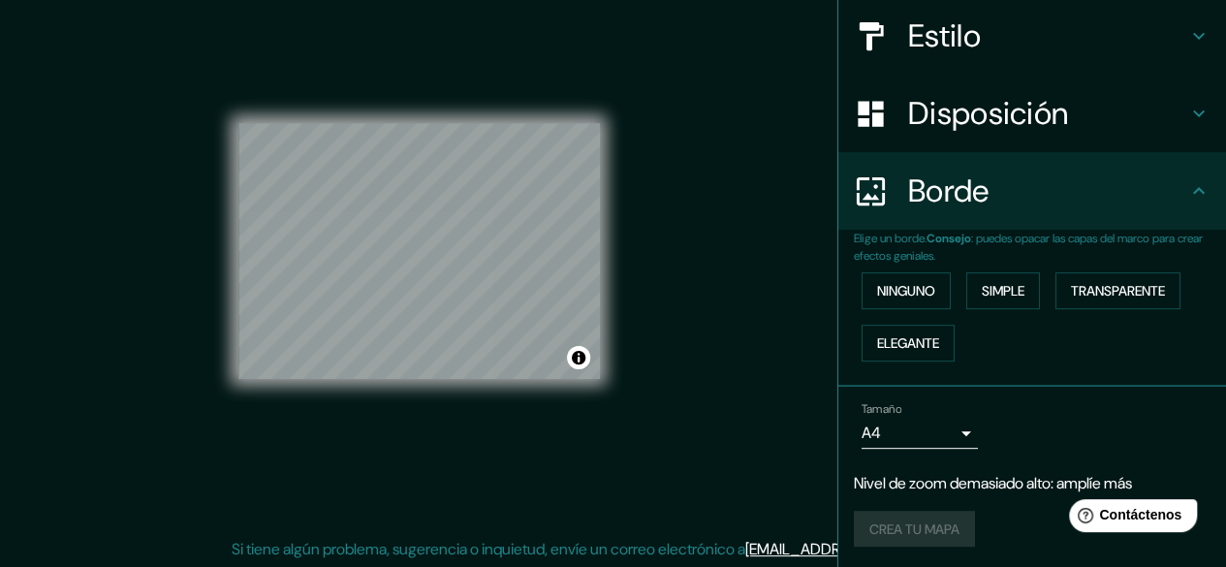
scroll to position [36, 0]
click at [926, 516] on div "Crea tu mapa" at bounding box center [1032, 529] width 357 height 37
click at [924, 520] on div "Crea tu mapa" at bounding box center [1032, 529] width 357 height 37
click at [1090, 476] on font "Nivel de zoom demasiado alto: amplíe más" at bounding box center [993, 483] width 278 height 20
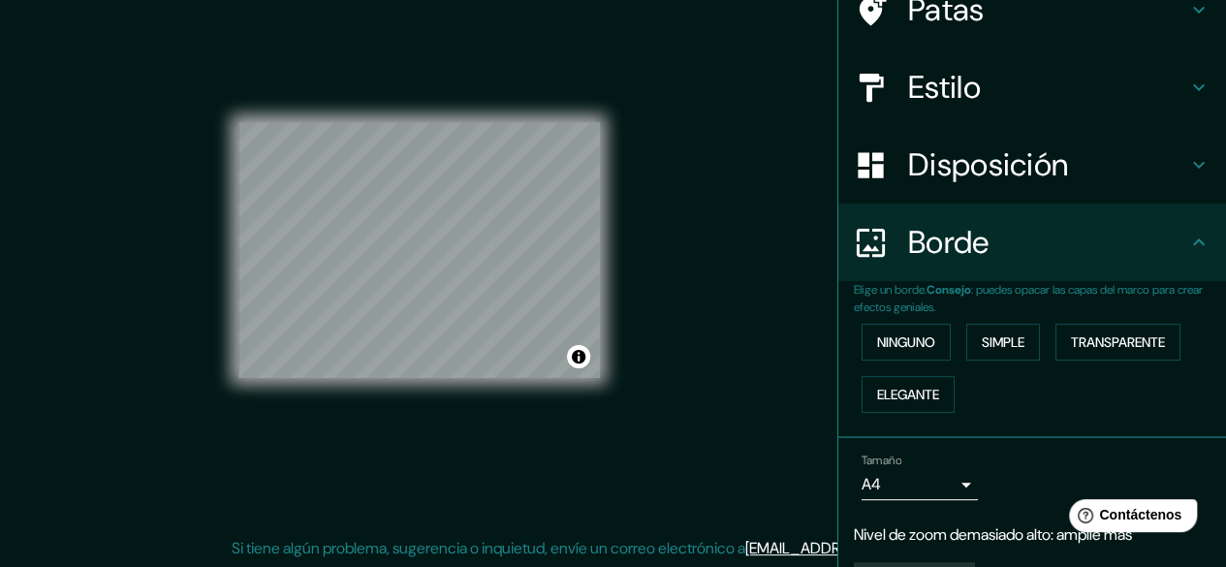
scroll to position [222, 0]
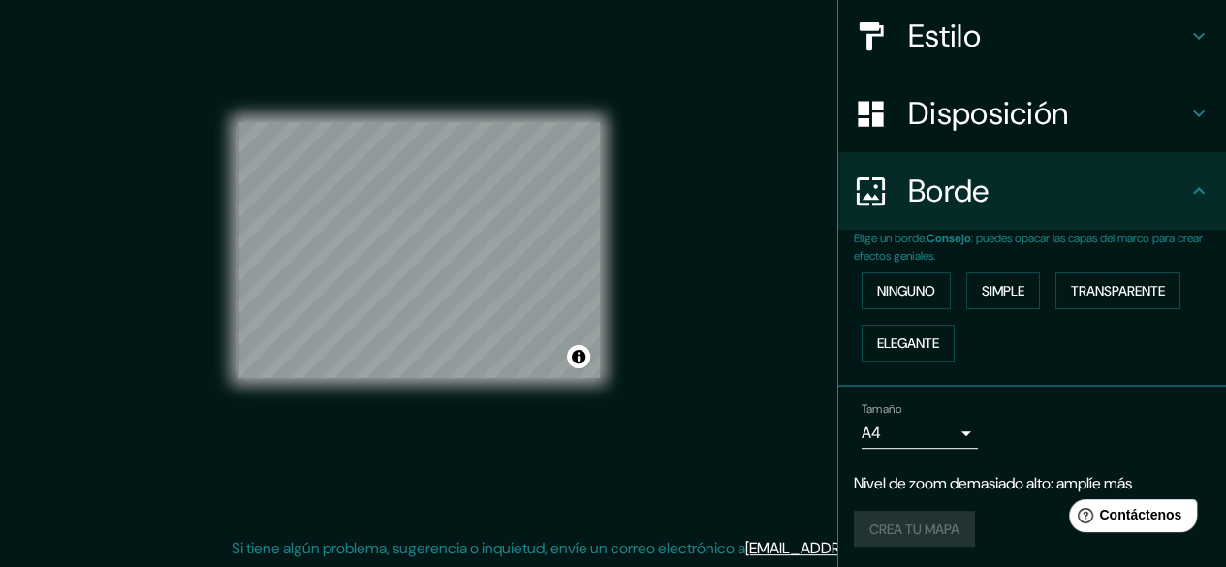
drag, startPoint x: 1219, startPoint y: 276, endPoint x: 141, endPoint y: 23, distance: 1106.6
click at [874, 526] on div "Crea tu mapa" at bounding box center [1032, 529] width 357 height 37
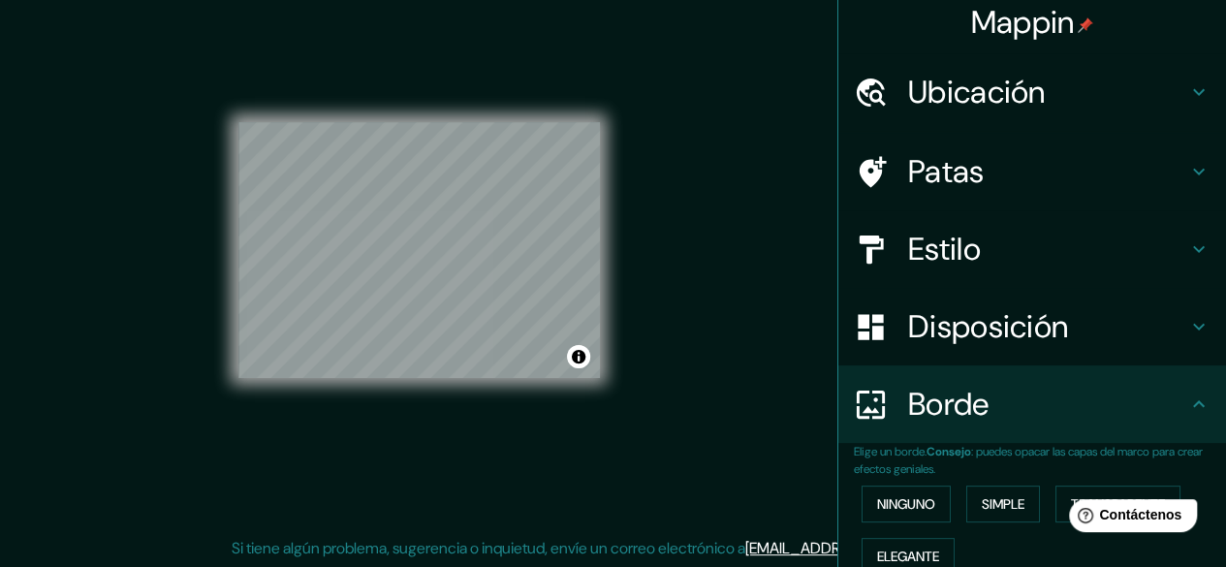
scroll to position [0, 0]
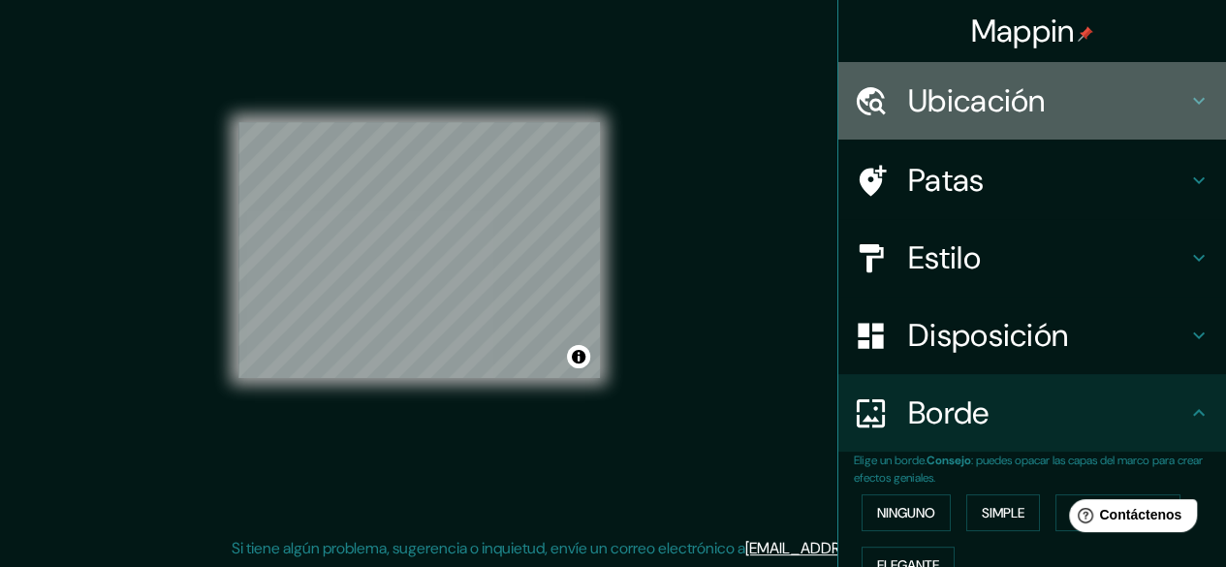
click at [1076, 100] on h4 "Ubicación" at bounding box center [1047, 100] width 279 height 39
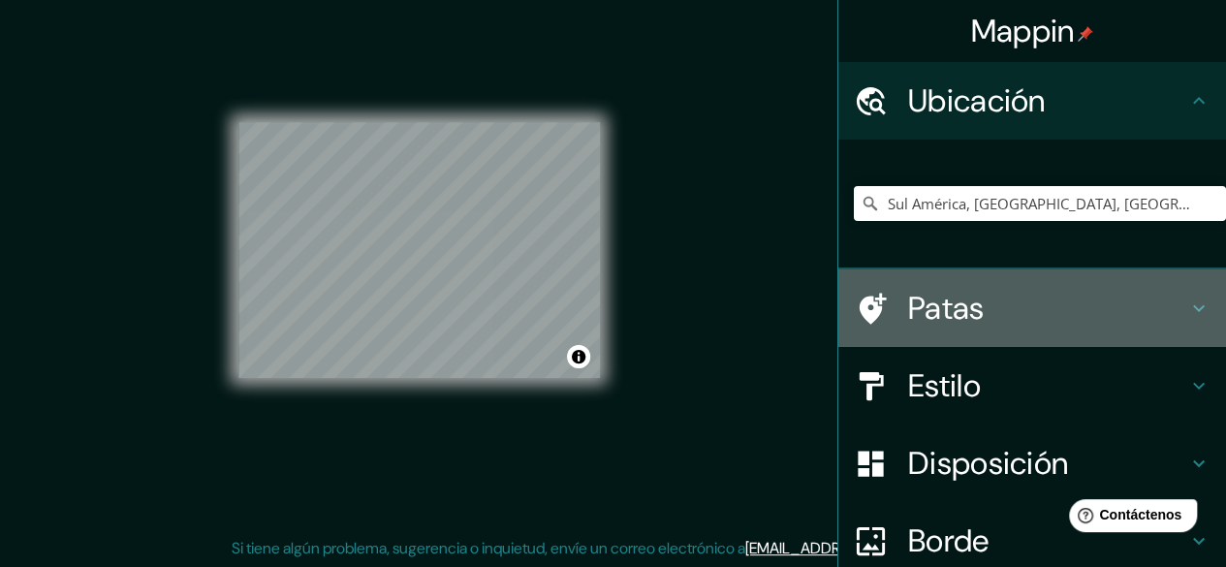
click at [1065, 321] on h4 "Patas" at bounding box center [1047, 308] width 279 height 39
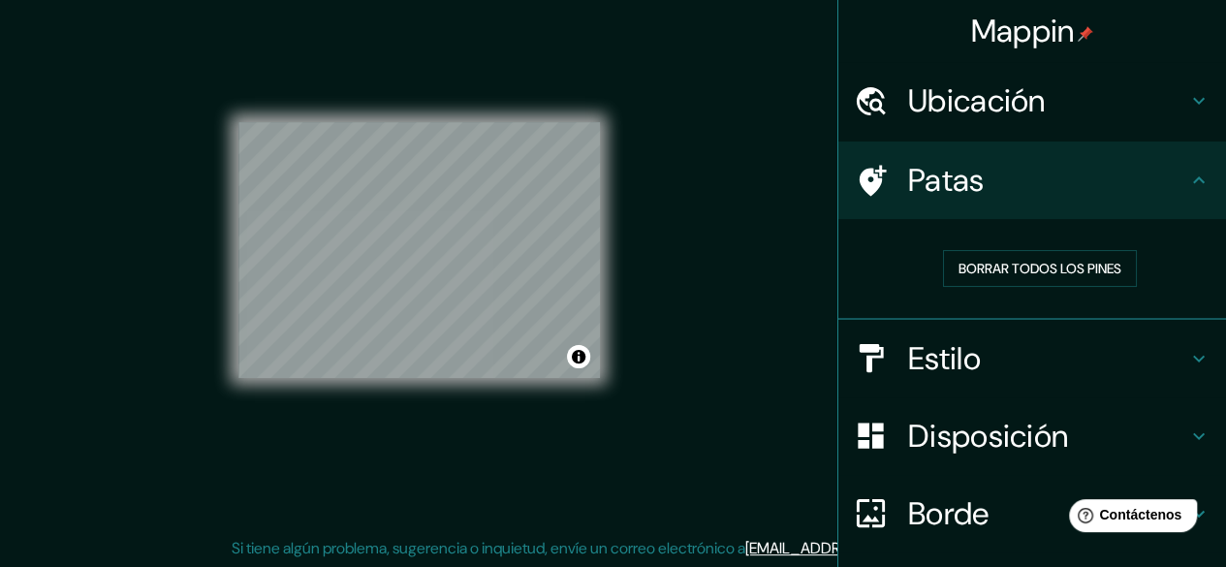
click at [1072, 327] on div "Estilo" at bounding box center [1032, 359] width 388 height 78
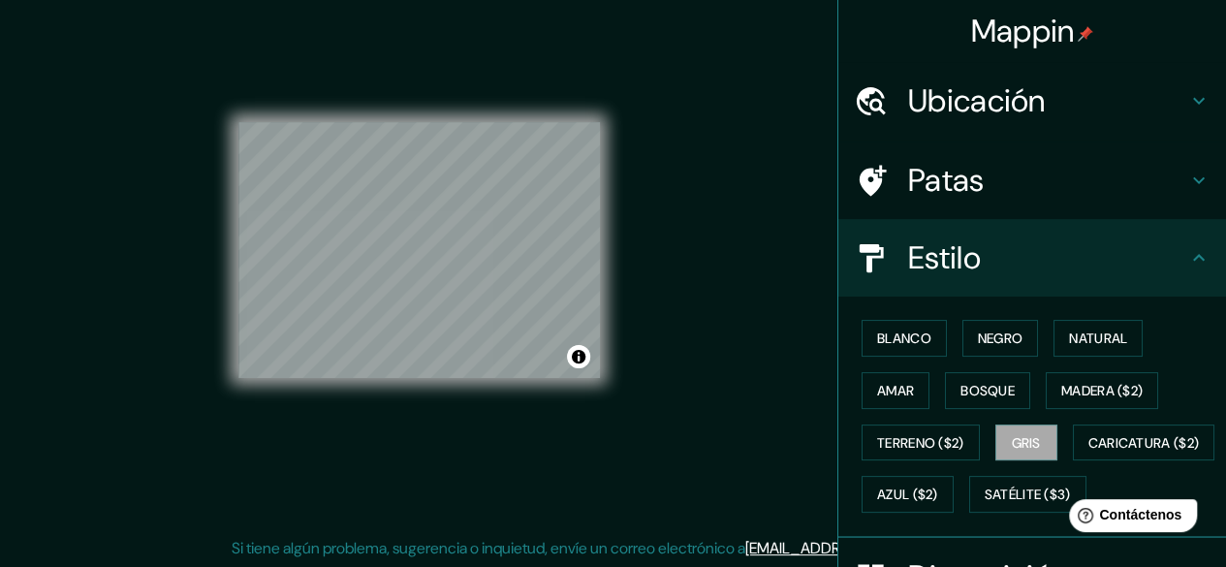
scroll to position [373, 0]
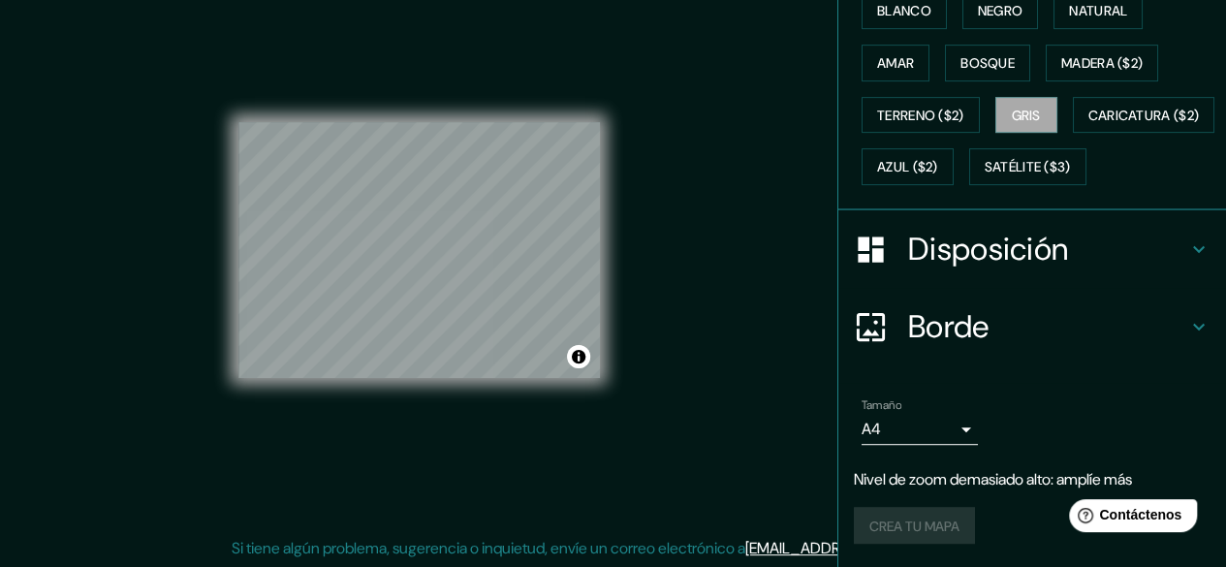
click at [1070, 253] on h4 "Disposición" at bounding box center [1047, 249] width 279 height 39
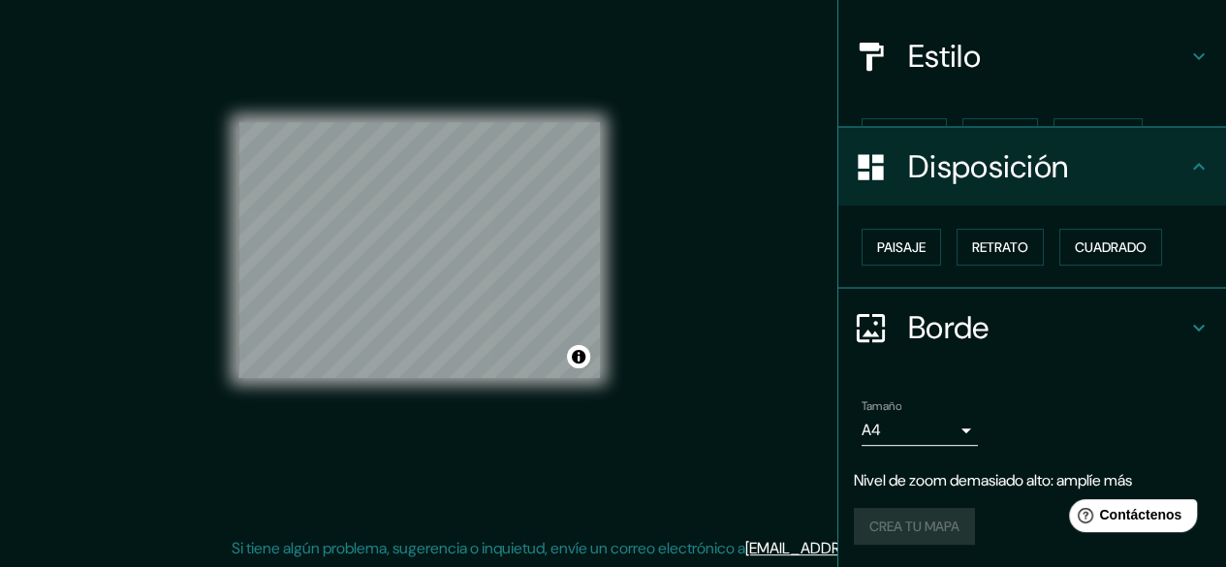
scroll to position [169, 0]
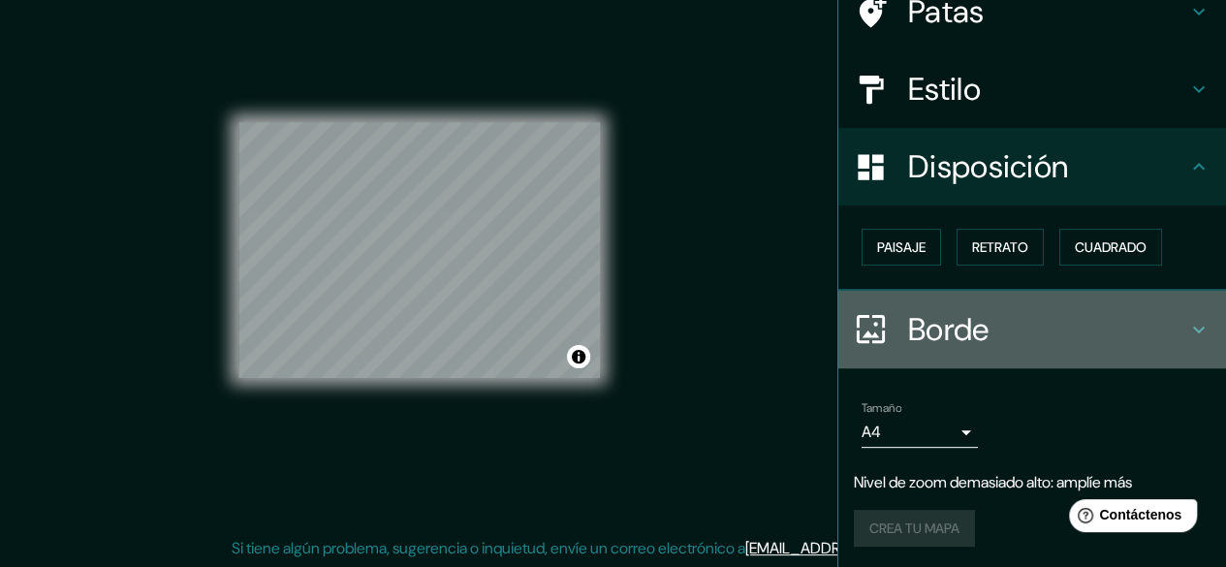
click at [1056, 310] on h4 "Borde" at bounding box center [1047, 329] width 279 height 39
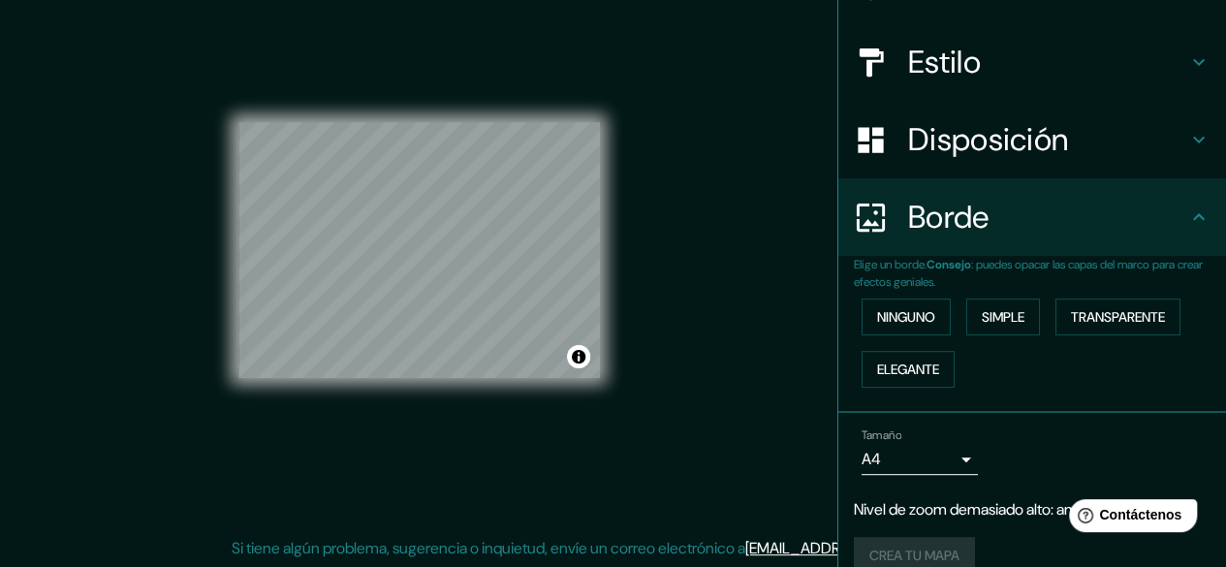
scroll to position [222, 0]
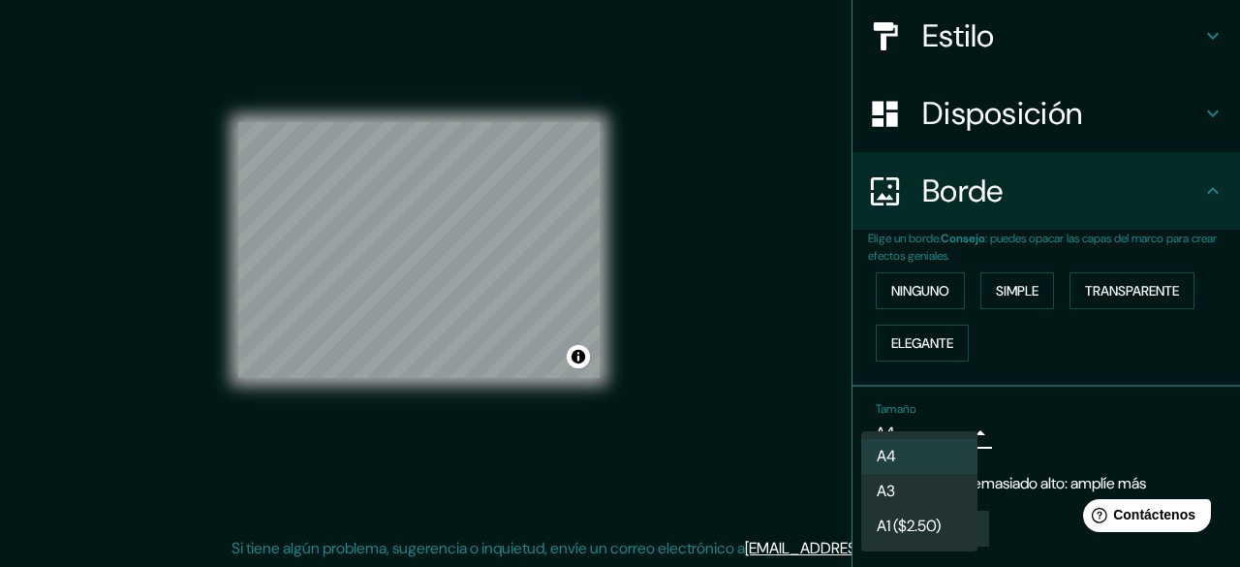
click at [948, 420] on body "Mappin [GEOGRAPHIC_DATA], [GEOGRAPHIC_DATA], [GEOGRAPHIC_DATA], [GEOGRAPHIC_DAT…" at bounding box center [620, 247] width 1240 height 567
click at [891, 481] on font "A3" at bounding box center [886, 493] width 18 height 24
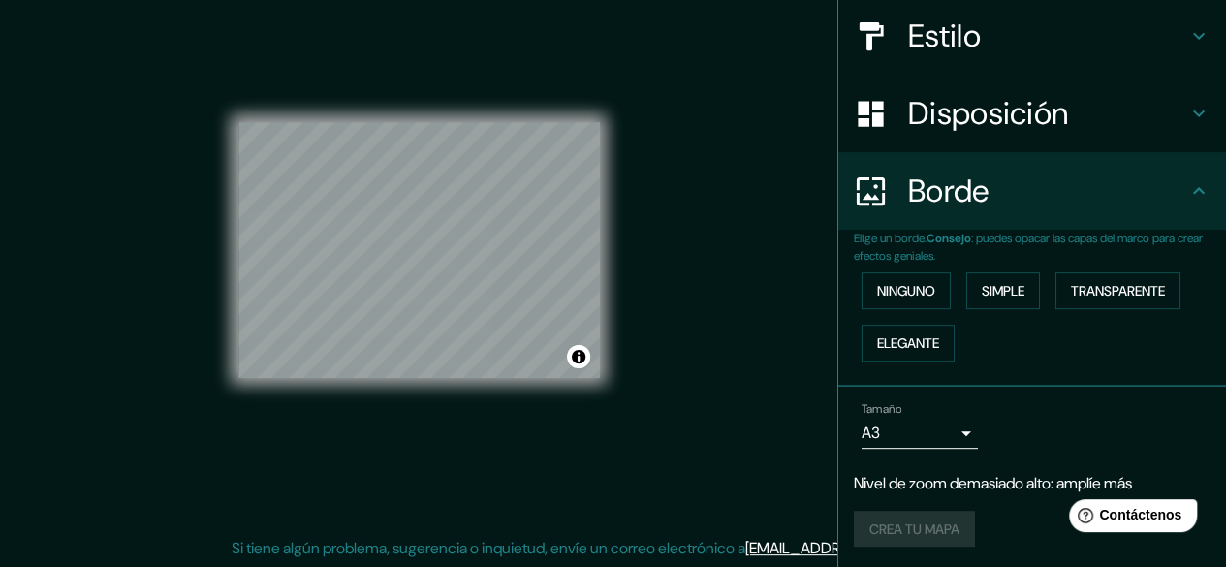
click at [938, 454] on div "Tamaño A3 a4 Nivel de zoom demasiado alto: amplíe más Crea tu mapa" at bounding box center [1032, 478] width 357 height 169
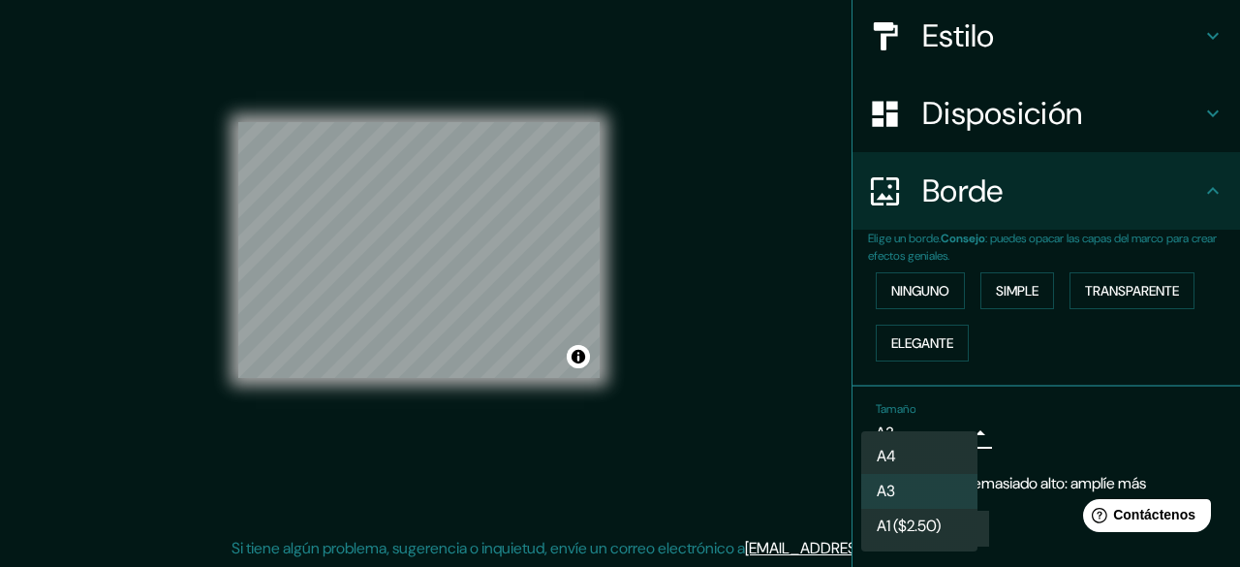
click at [947, 431] on body "Mappin [GEOGRAPHIC_DATA], [GEOGRAPHIC_DATA], [GEOGRAPHIC_DATA], [GEOGRAPHIC_DAT…" at bounding box center [620, 247] width 1240 height 567
click at [904, 524] on font "A1 ($2.50)" at bounding box center [909, 528] width 64 height 20
click at [948, 435] on body "Mappin [GEOGRAPHIC_DATA], [GEOGRAPHIC_DATA], [GEOGRAPHIC_DATA], [GEOGRAPHIC_DAT…" at bounding box center [620, 247] width 1240 height 567
click at [931, 462] on li "A4" at bounding box center [919, 457] width 116 height 36
type input "single"
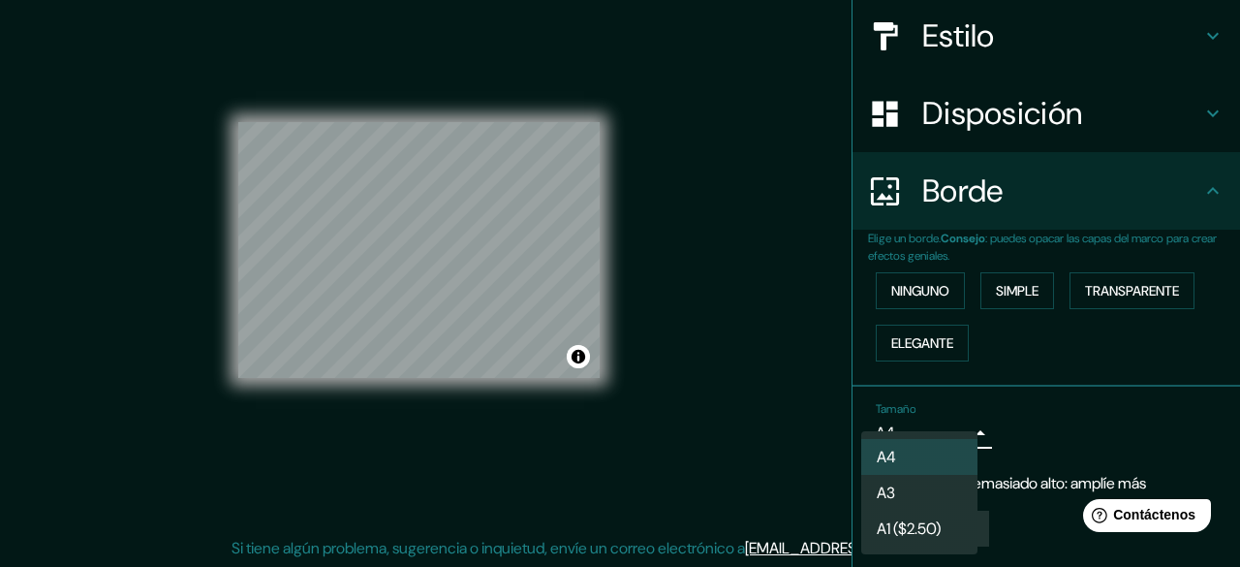
click at [1184, 385] on div at bounding box center [620, 283] width 1240 height 567
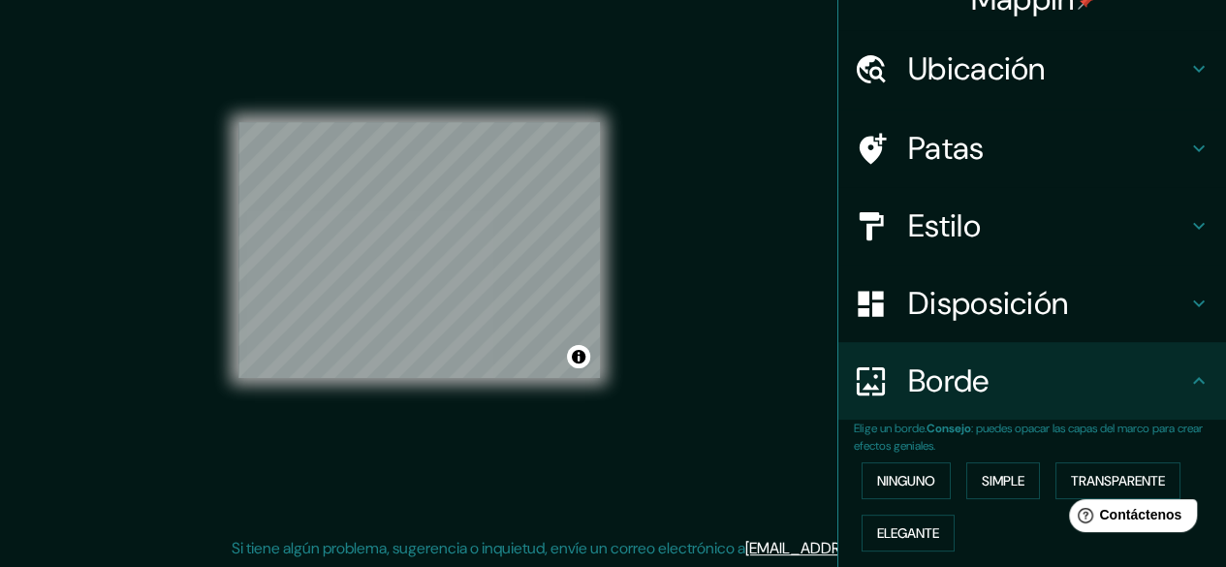
scroll to position [0, 0]
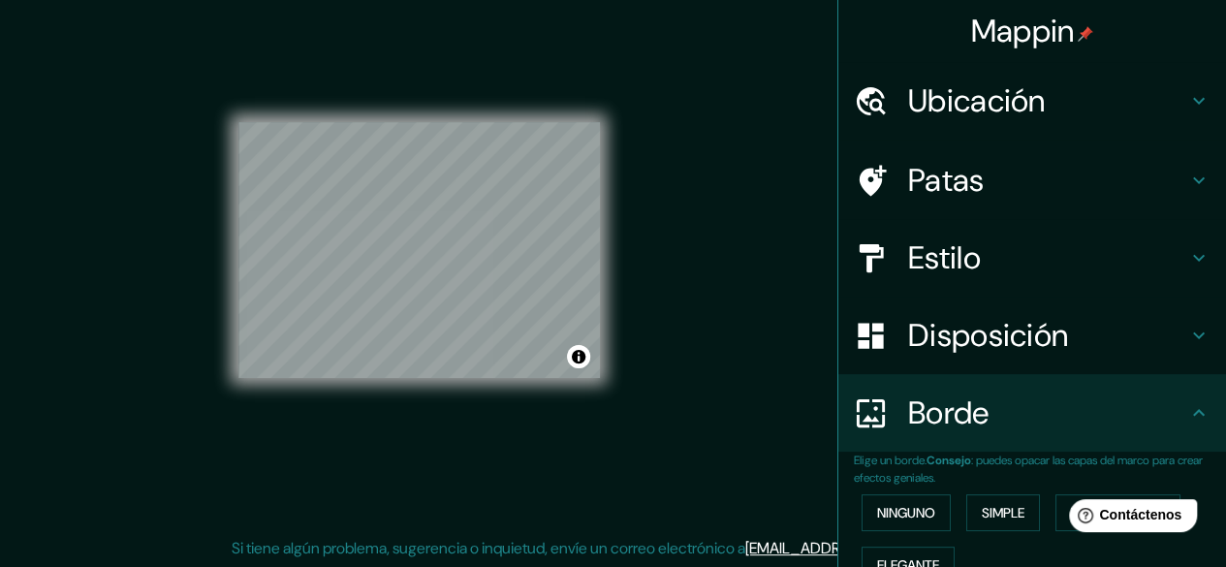
click at [1043, 28] on font "Mappin" at bounding box center [1023, 31] width 104 height 41
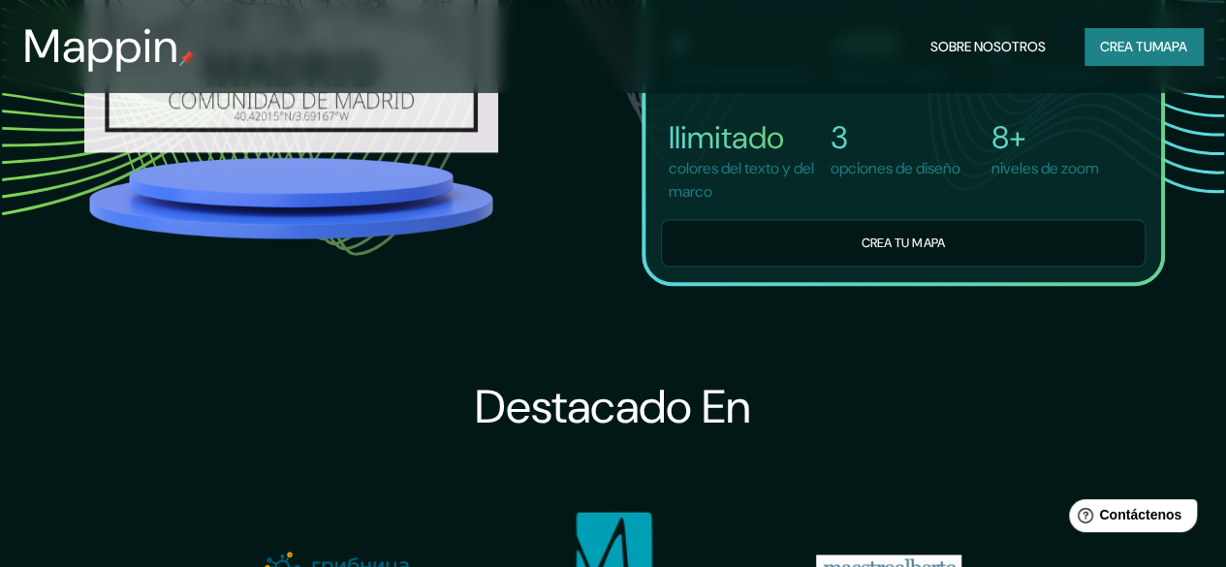
scroll to position [1550, 0]
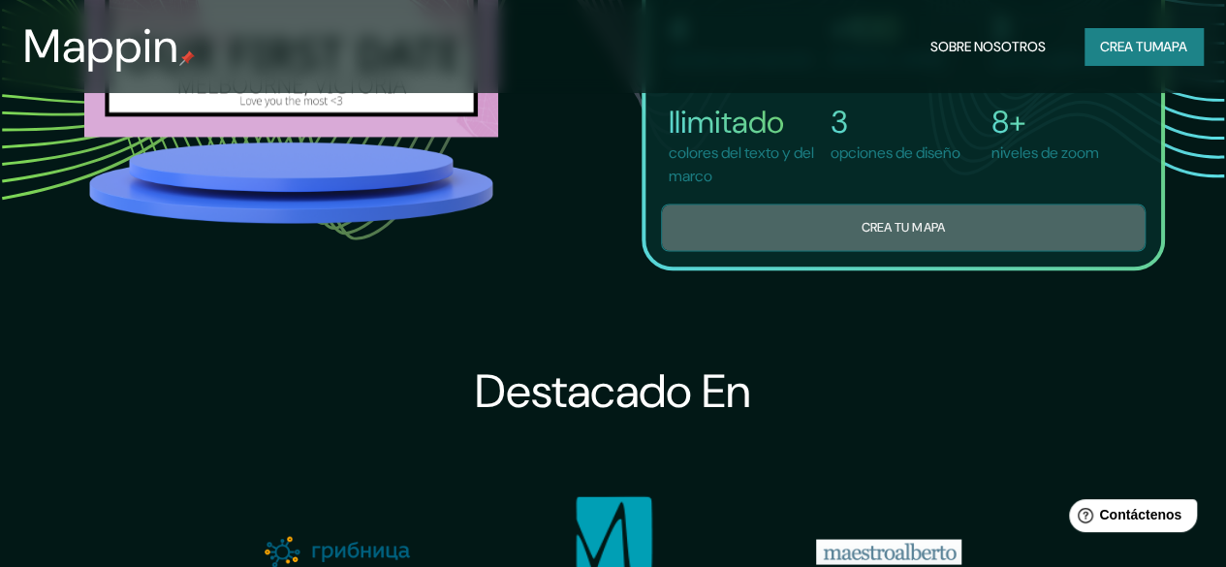
click at [908, 251] on button "Crea tu mapa" at bounding box center [903, 226] width 484 height 47
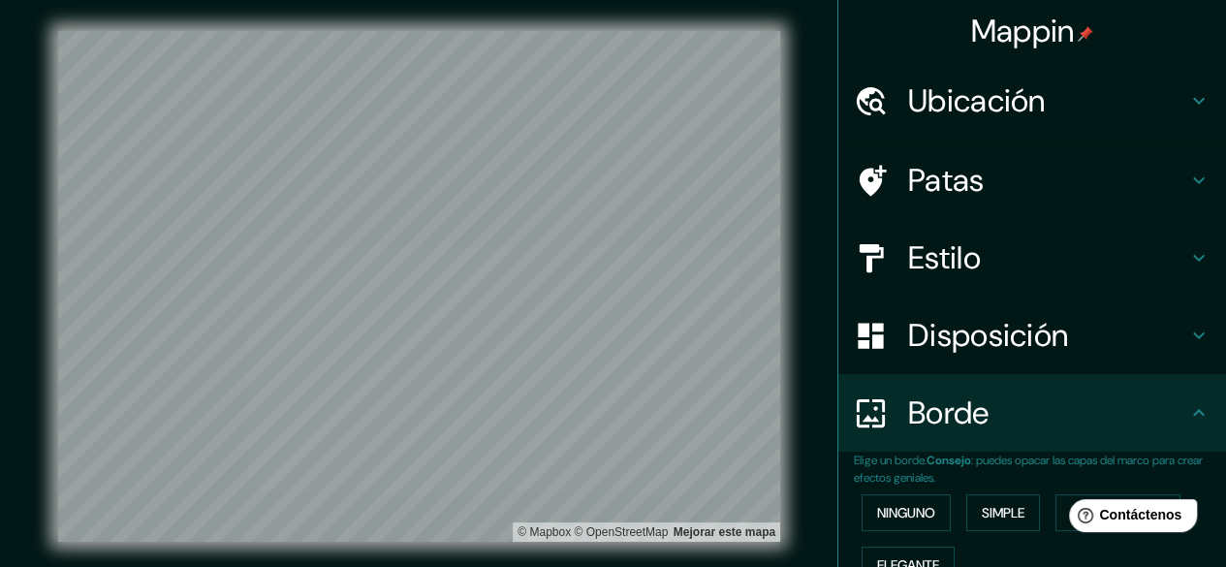
scroll to position [222, 0]
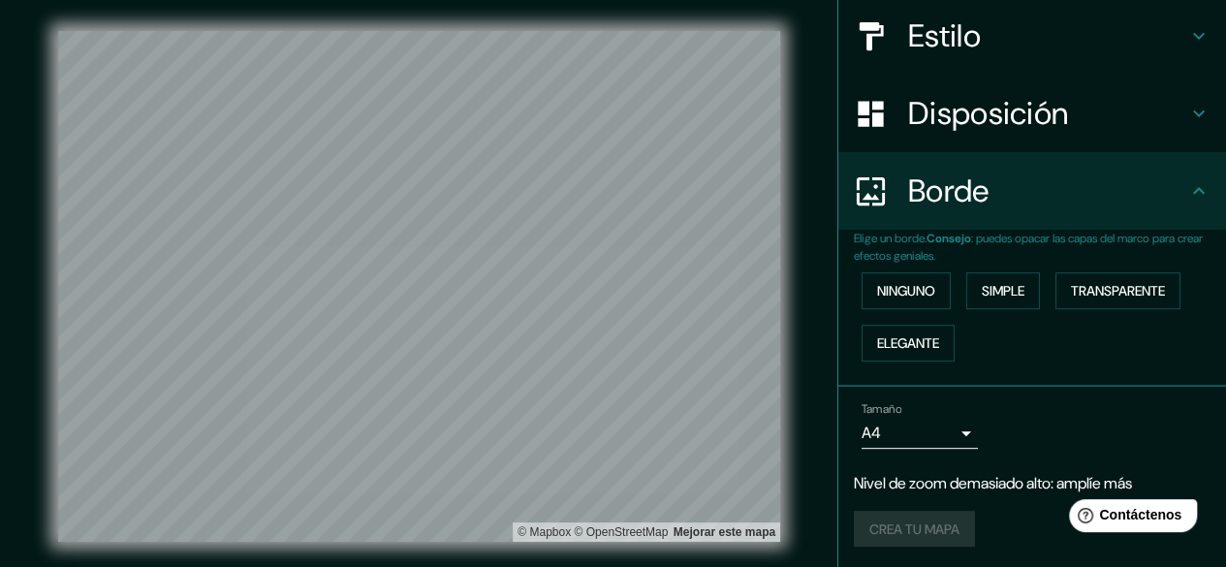
click at [1042, 136] on div "Disposición" at bounding box center [1032, 114] width 388 height 78
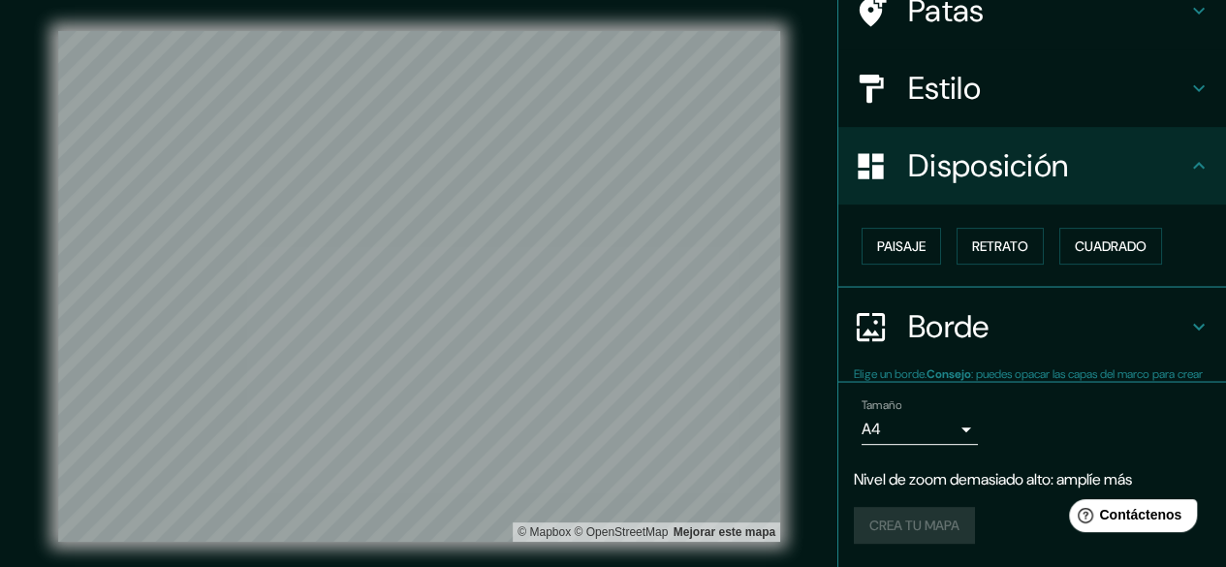
scroll to position [169, 0]
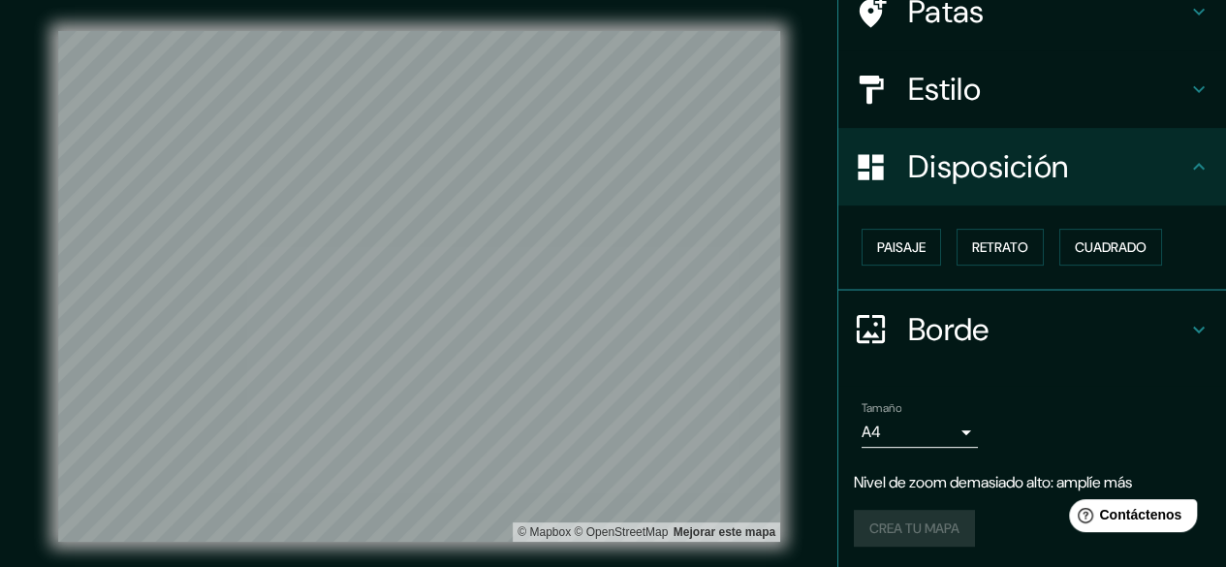
click at [1031, 91] on h4 "Estilo" at bounding box center [1047, 89] width 279 height 39
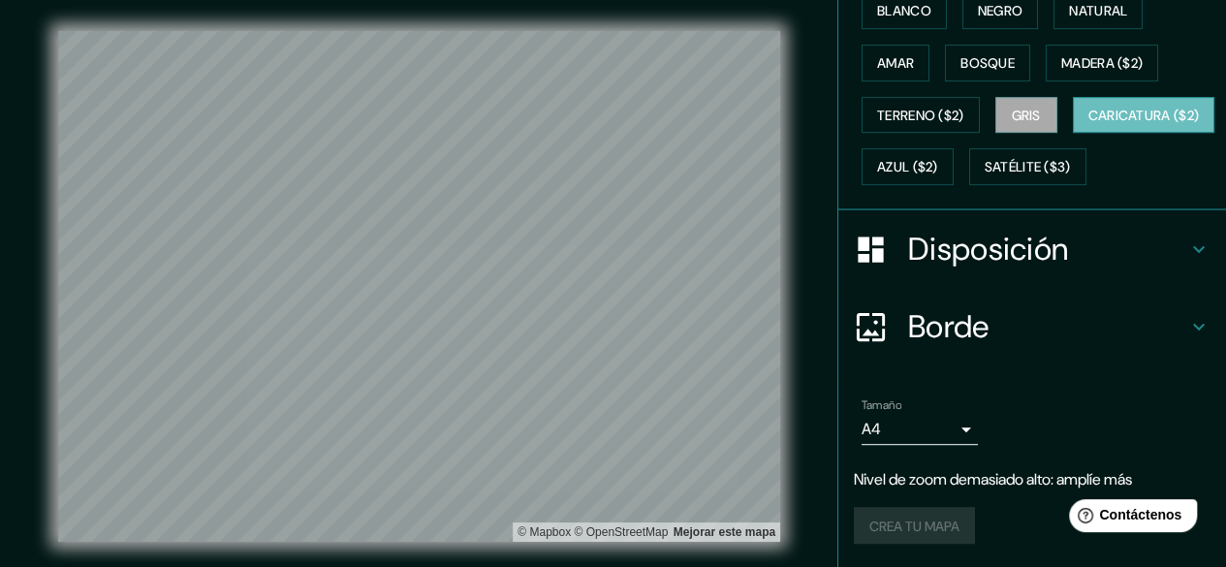
scroll to position [114, 0]
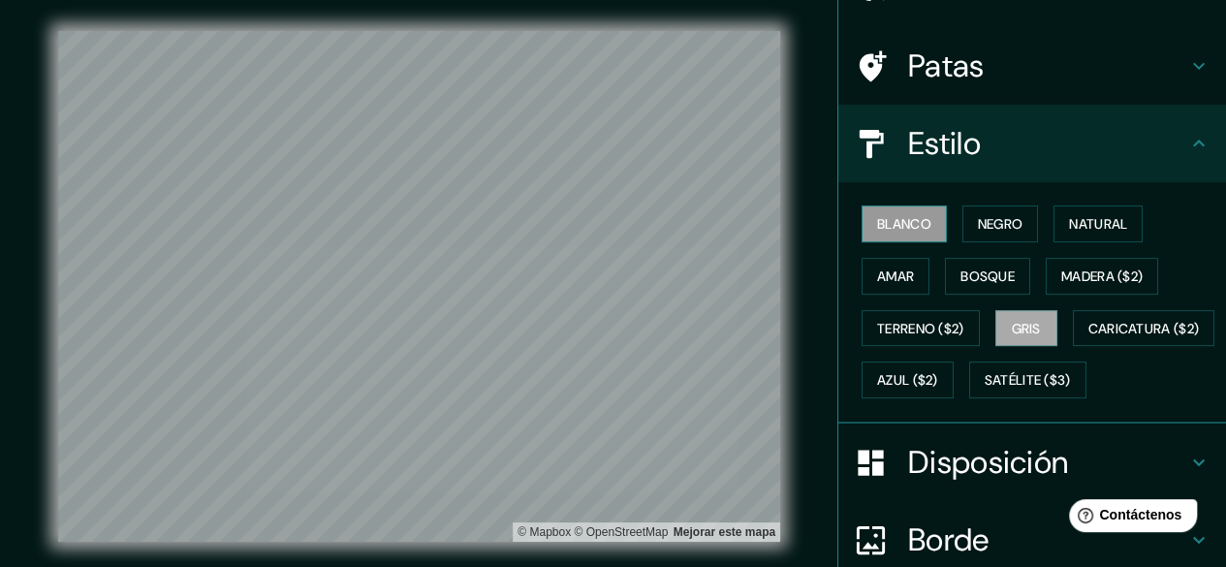
click at [880, 216] on font "Blanco" at bounding box center [904, 223] width 54 height 17
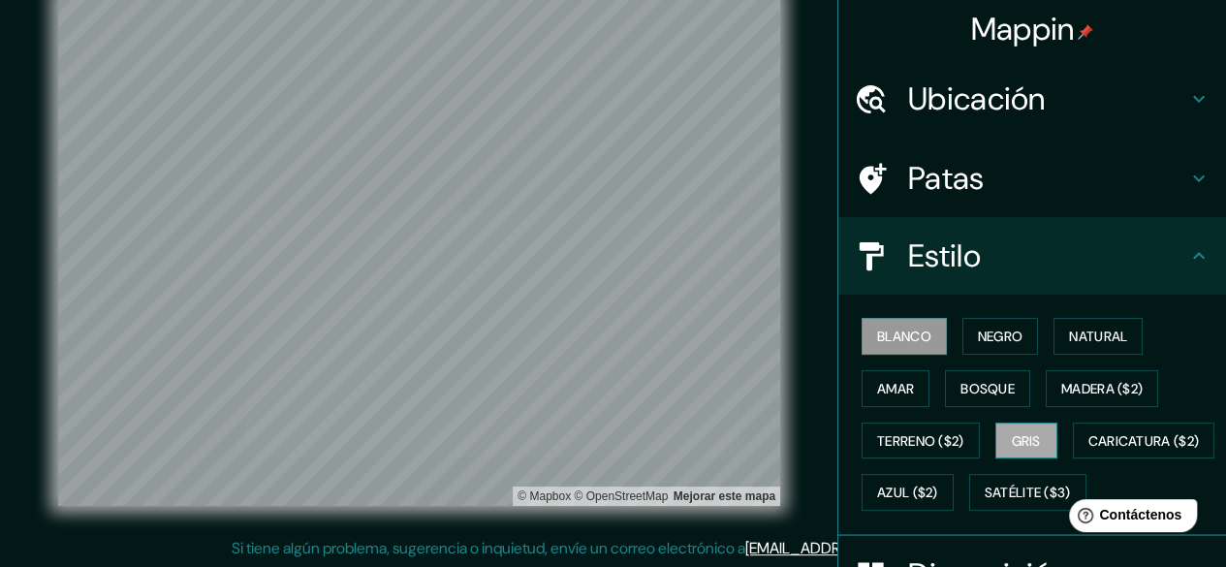
scroll to position [0, 0]
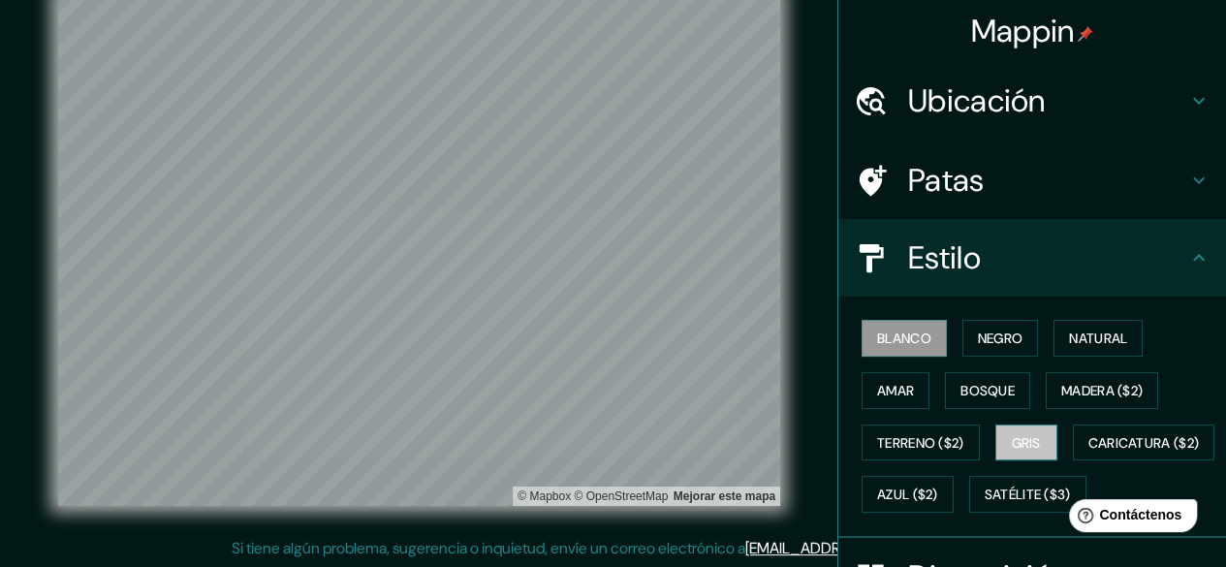
click at [1023, 434] on font "Gris" at bounding box center [1025, 442] width 29 height 17
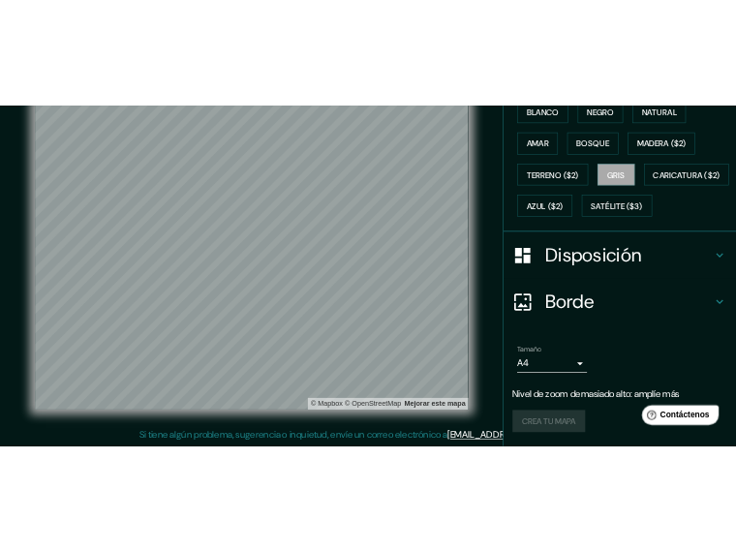
scroll to position [373, 0]
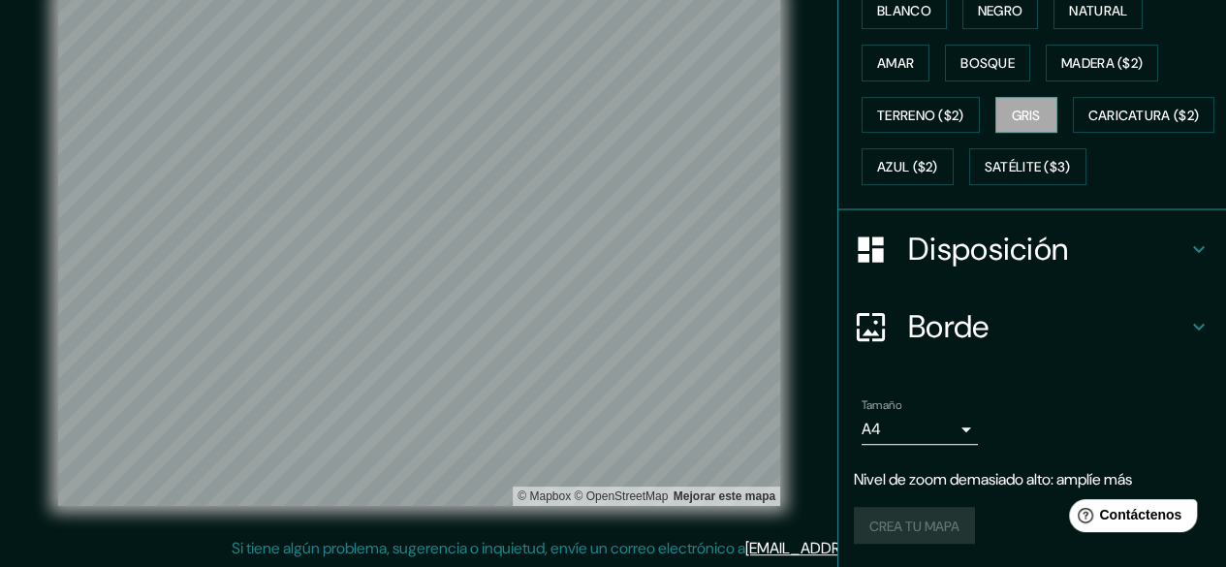
click at [905, 514] on div "Crea tu mapa" at bounding box center [1032, 525] width 357 height 37
click at [913, 533] on div "Crea tu mapa" at bounding box center [1032, 525] width 357 height 37
click at [909, 532] on div "Crea tu mapa" at bounding box center [1032, 525] width 357 height 37
click at [912, 533] on div "Crea tu mapa" at bounding box center [1032, 525] width 357 height 37
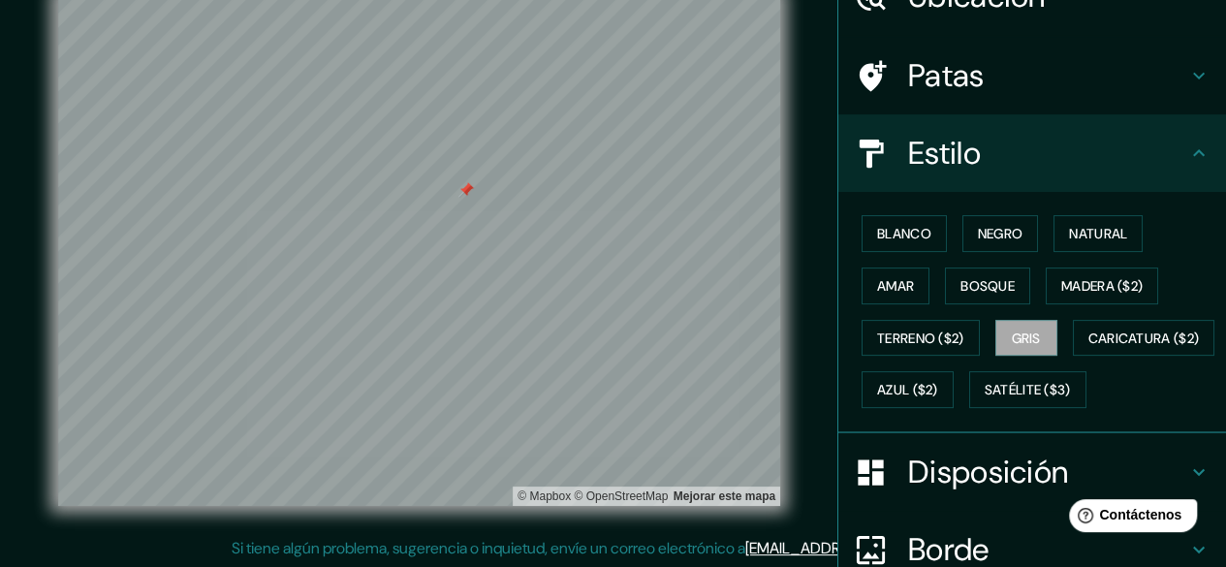
scroll to position [0, 0]
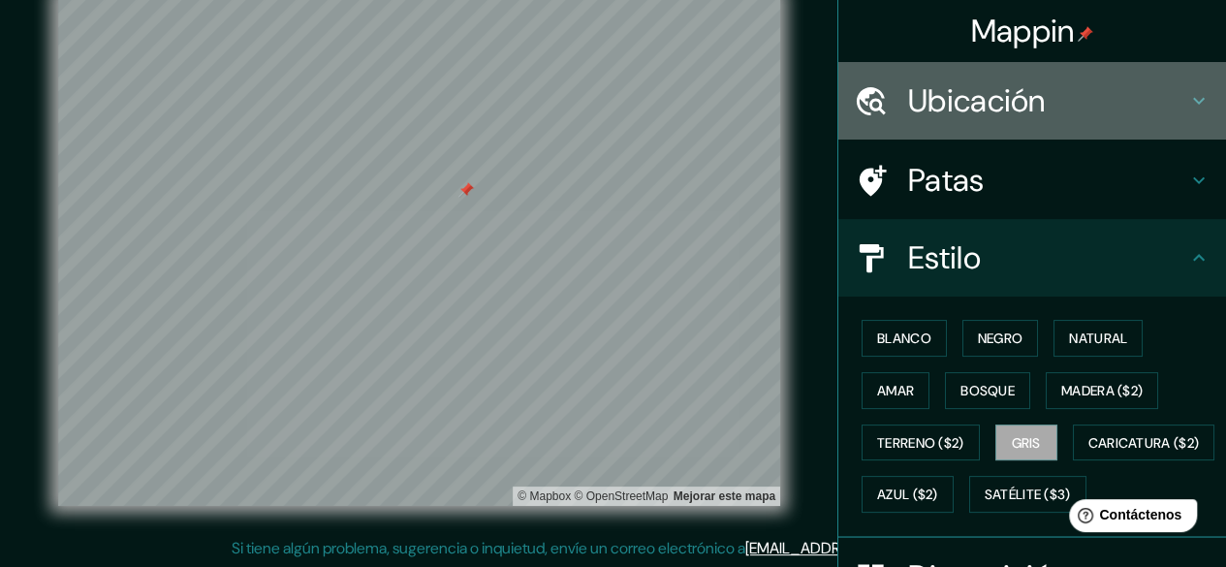
click at [1037, 107] on h4 "Ubicación" at bounding box center [1047, 100] width 279 height 39
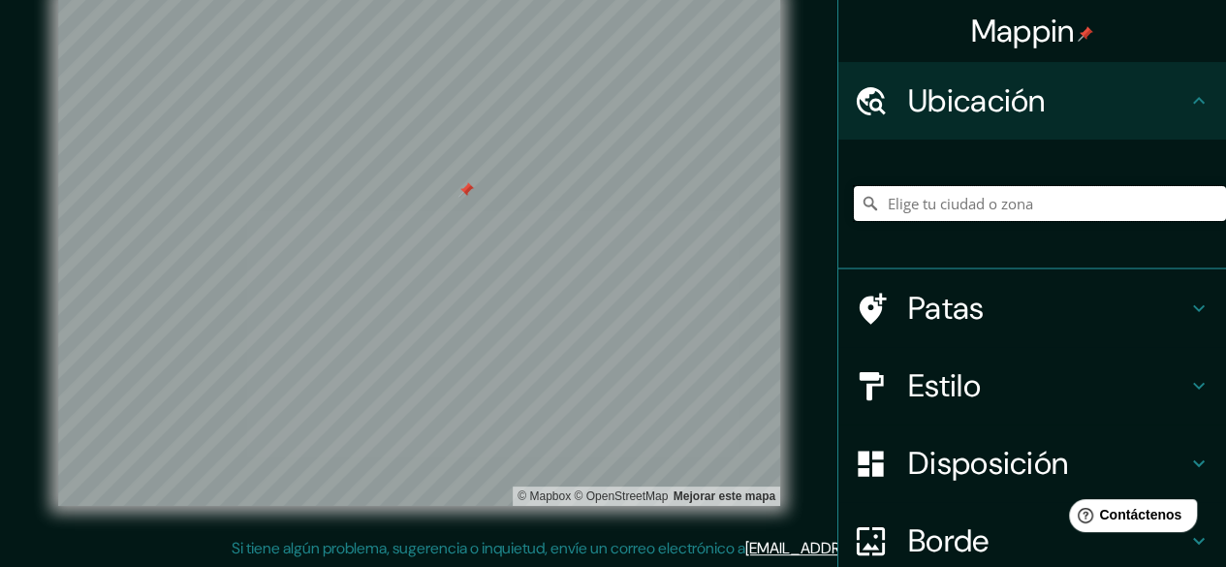
click at [1048, 212] on input "Elige tu ciudad o zona" at bounding box center [1040, 203] width 372 height 35
type input "[GEOGRAPHIC_DATA]"
